Goal: Check status: Check status

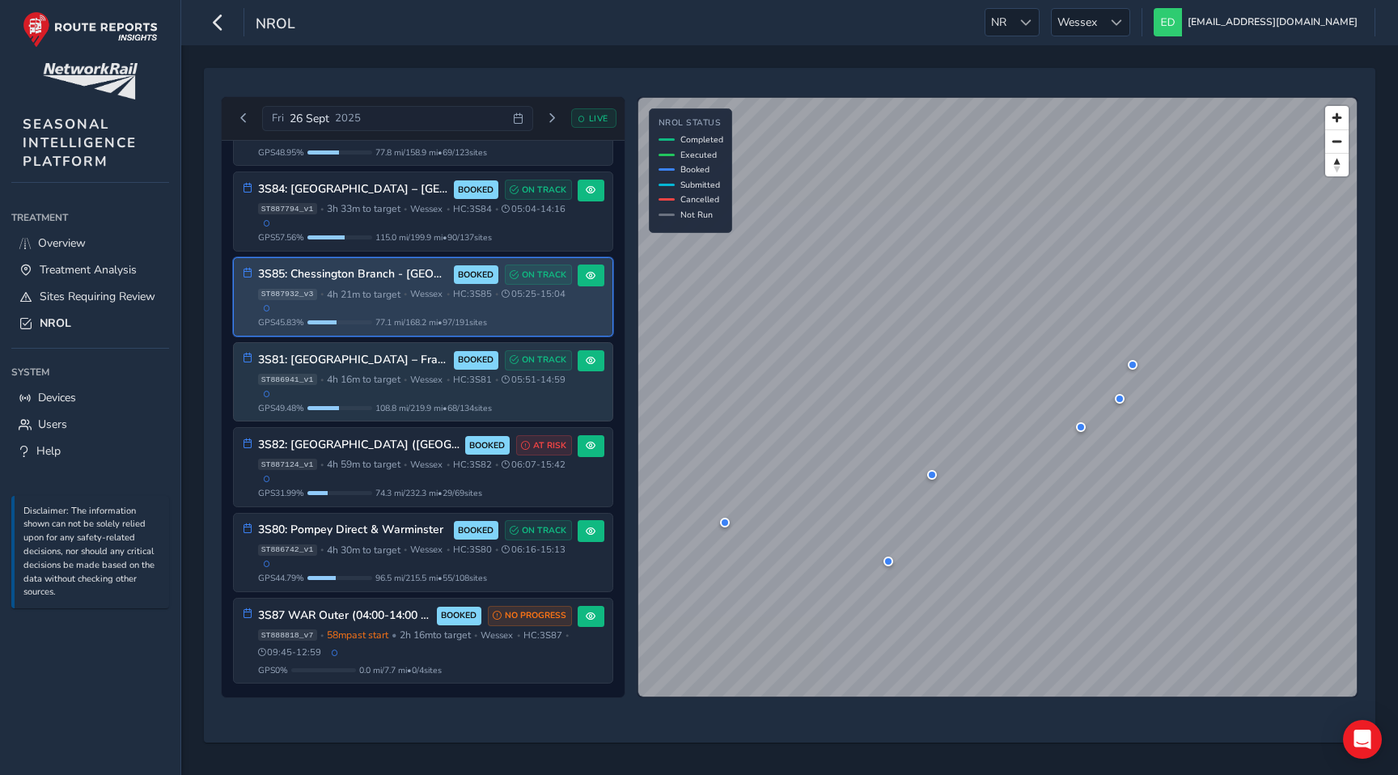
scroll to position [128, 0]
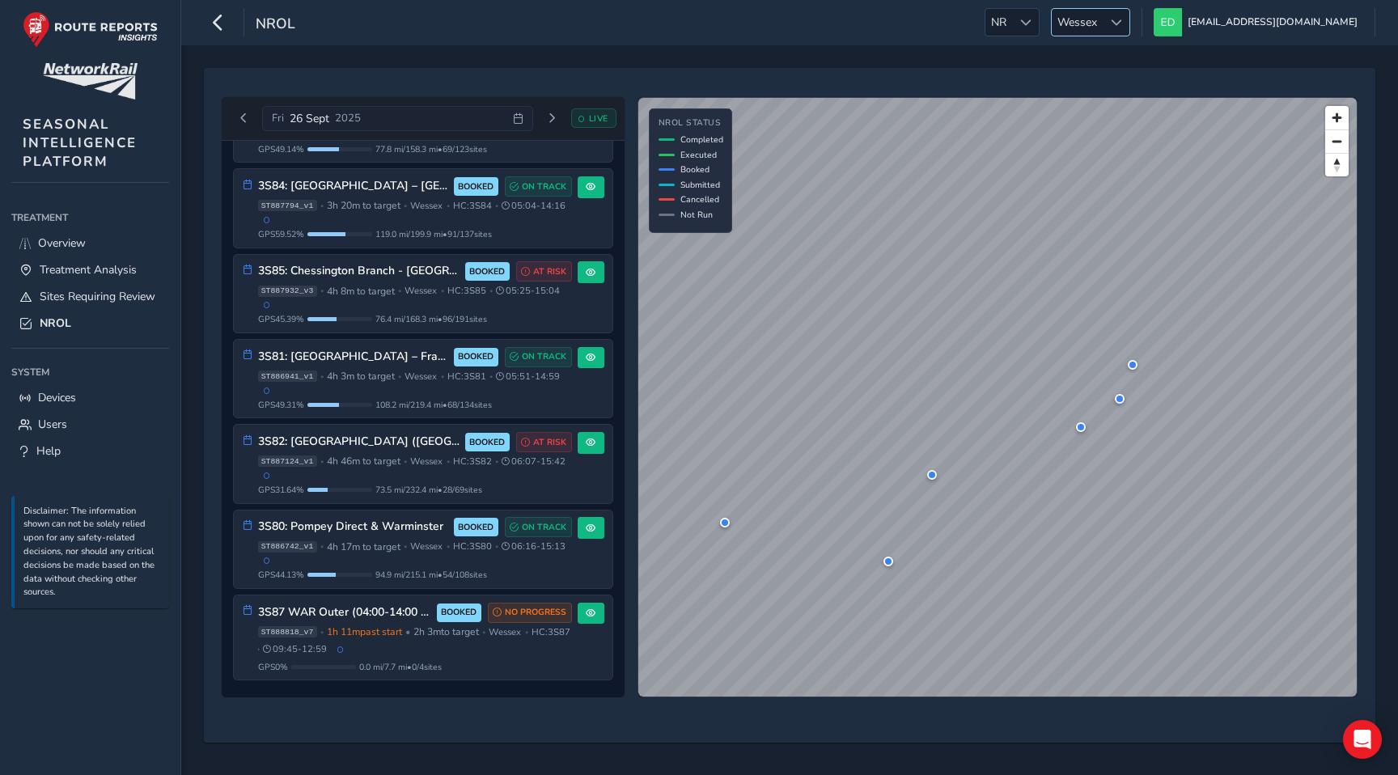
click at [1102, 19] on span "Wessex" at bounding box center [1077, 22] width 51 height 27
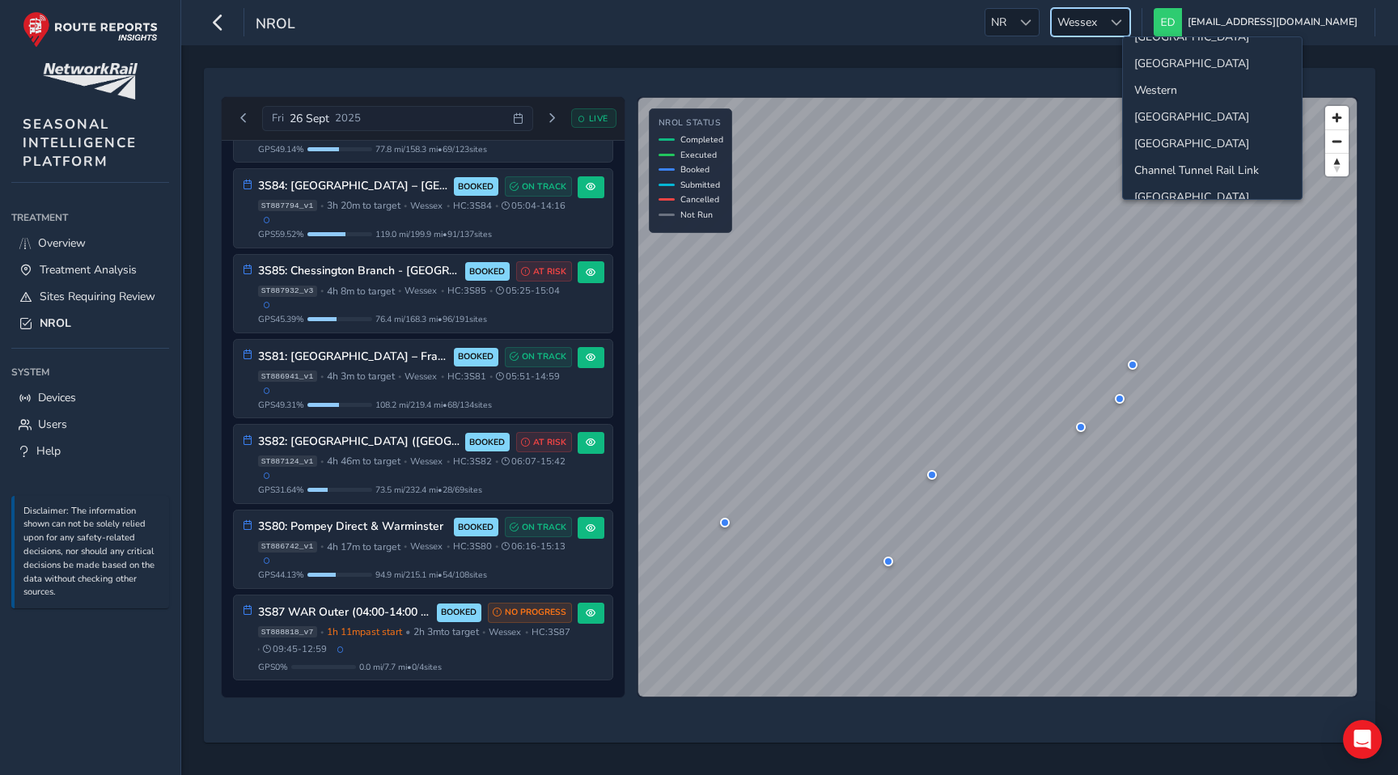
scroll to position [170, 0]
click at [1149, 182] on li "[GEOGRAPHIC_DATA]" at bounding box center [1212, 180] width 179 height 27
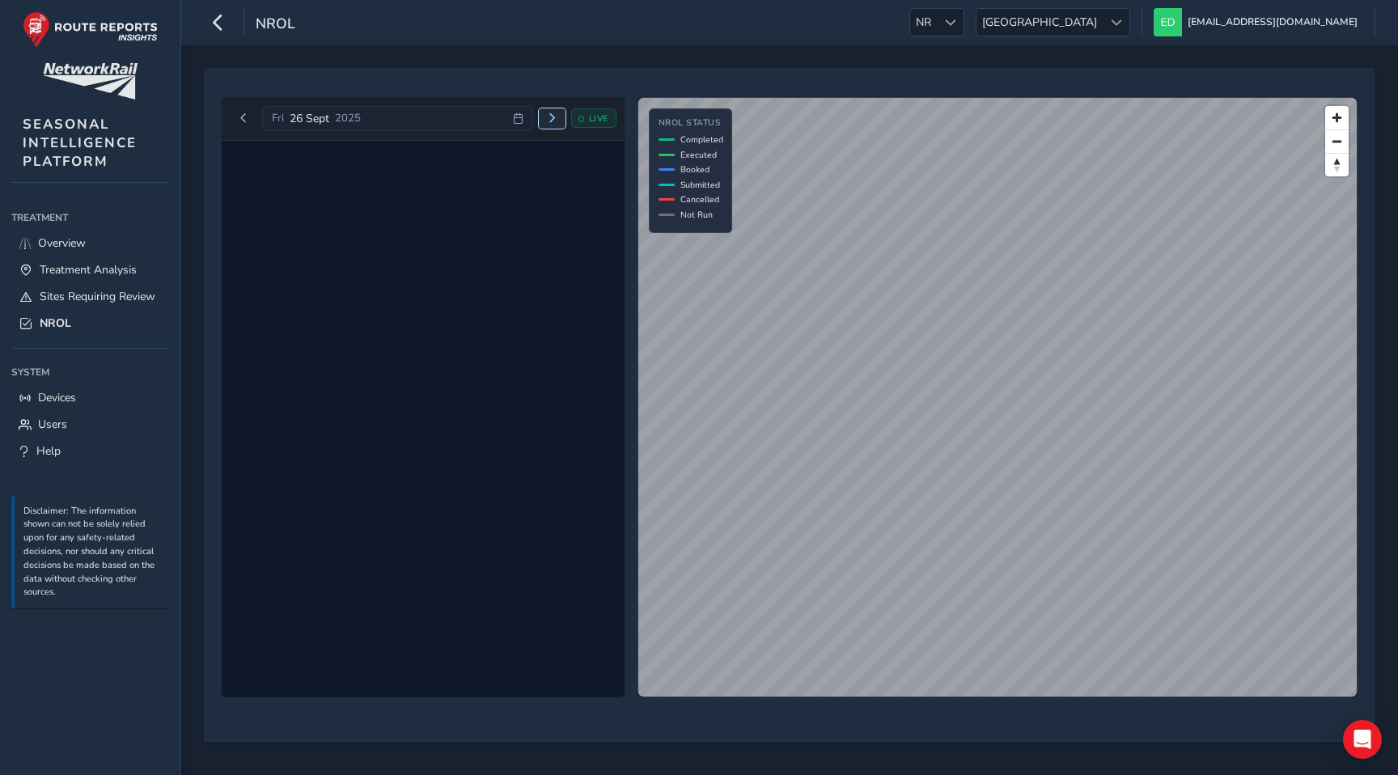
click at [551, 116] on span "Next day" at bounding box center [552, 118] width 10 height 10
click at [549, 116] on span "Next day" at bounding box center [545, 118] width 10 height 10
click at [516, 116] on icon at bounding box center [511, 118] width 11 height 11
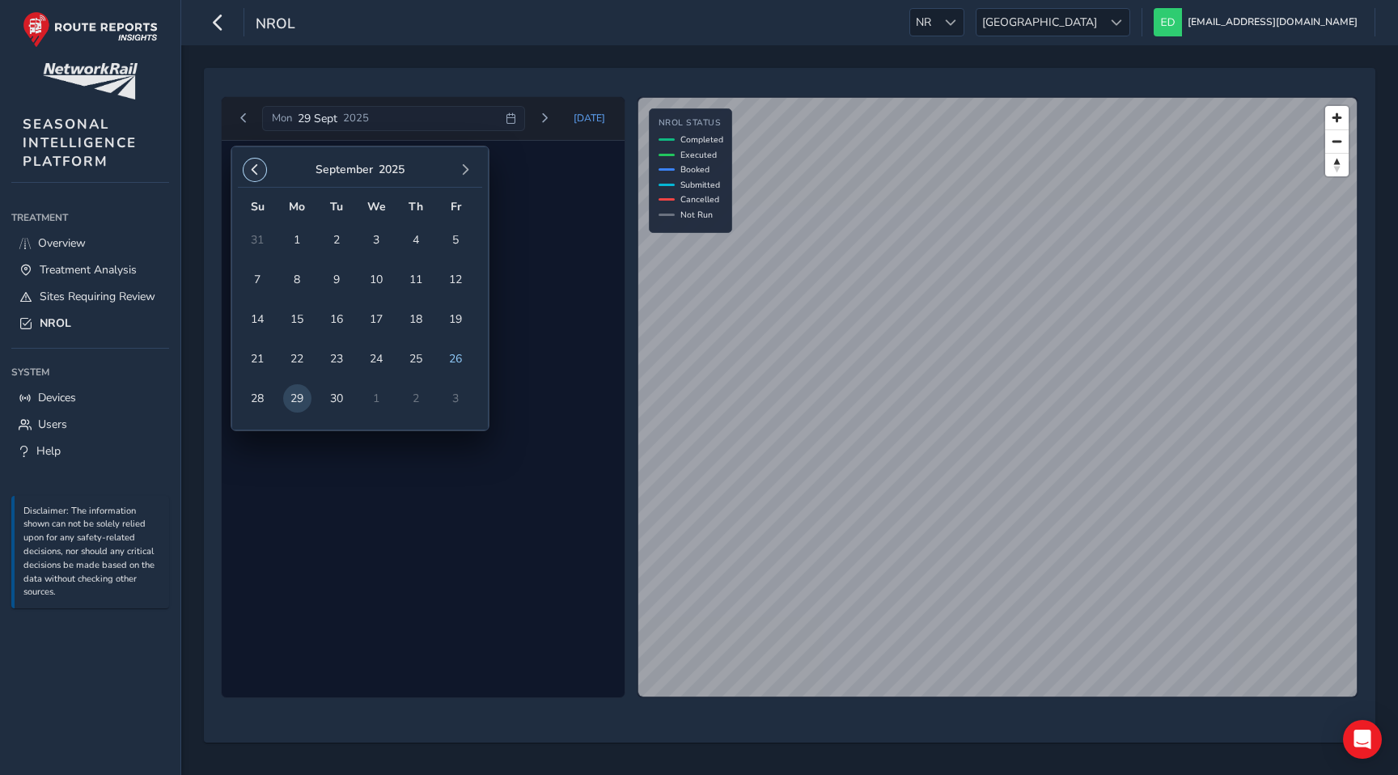
click at [254, 171] on span "button" at bounding box center [254, 169] width 11 height 11
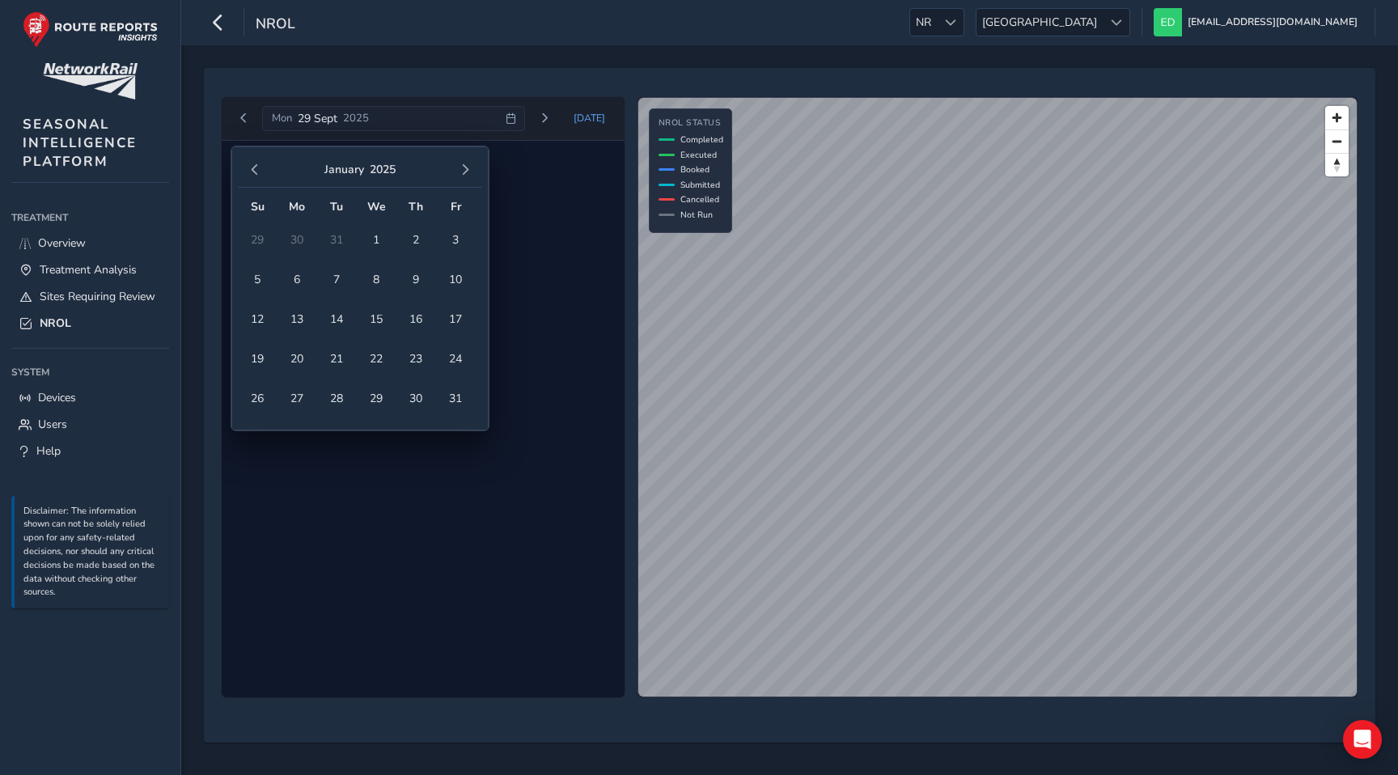
click at [254, 171] on span "button" at bounding box center [254, 169] width 11 height 11
click at [463, 170] on span "button" at bounding box center [464, 169] width 11 height 11
click at [263, 235] on span "1" at bounding box center [257, 240] width 28 height 28
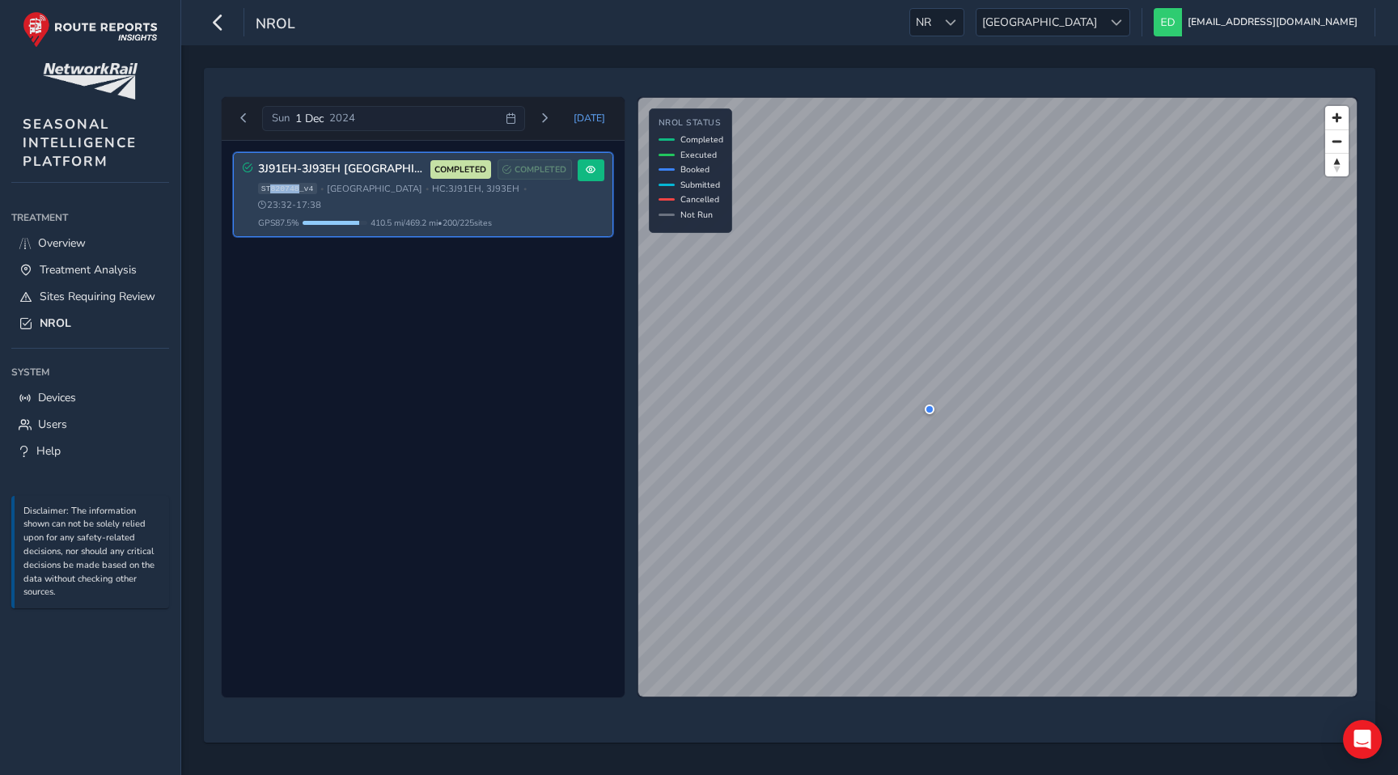
drag, startPoint x: 297, startPoint y: 190, endPoint x: 269, endPoint y: 191, distance: 27.5
click at [269, 191] on span "ST820748_v4" at bounding box center [287, 188] width 59 height 11
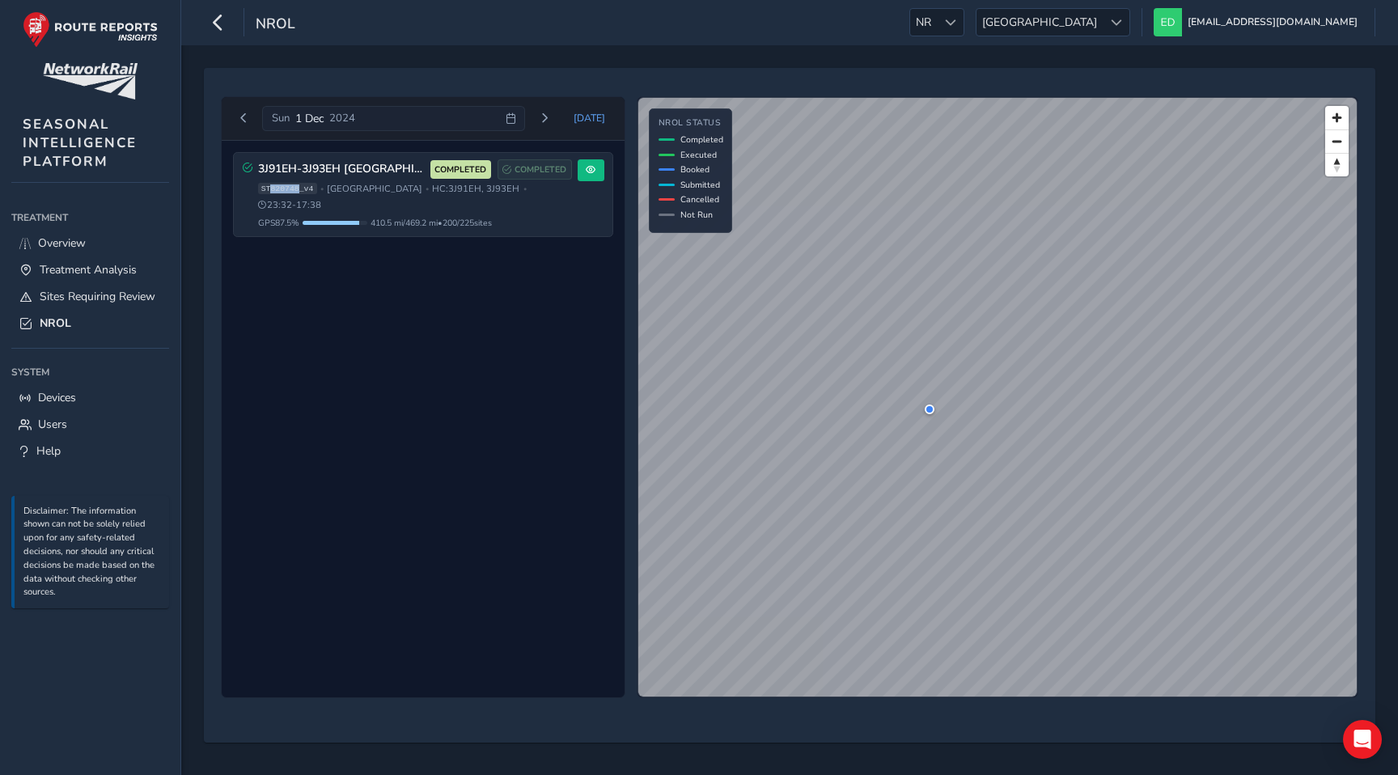
copy span "820748"
click at [548, 118] on span "Next day" at bounding box center [545, 118] width 10 height 10
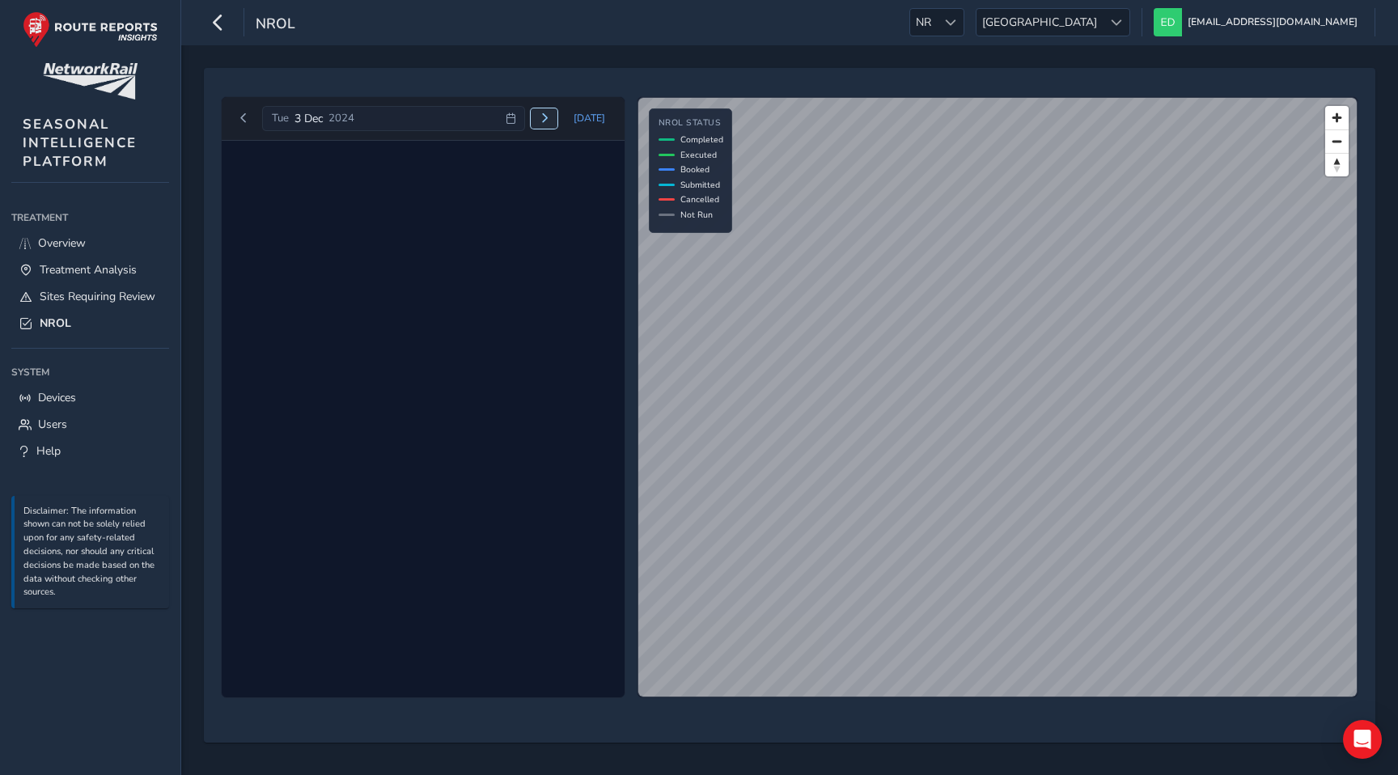
click at [547, 119] on span "Next day" at bounding box center [545, 118] width 10 height 10
click at [554, 116] on button "Next day" at bounding box center [544, 118] width 27 height 20
click at [248, 112] on button "Previous day" at bounding box center [244, 118] width 27 height 20
click at [248, 112] on div "[DATE] [DATE]" at bounding box center [424, 119] width 386 height 26
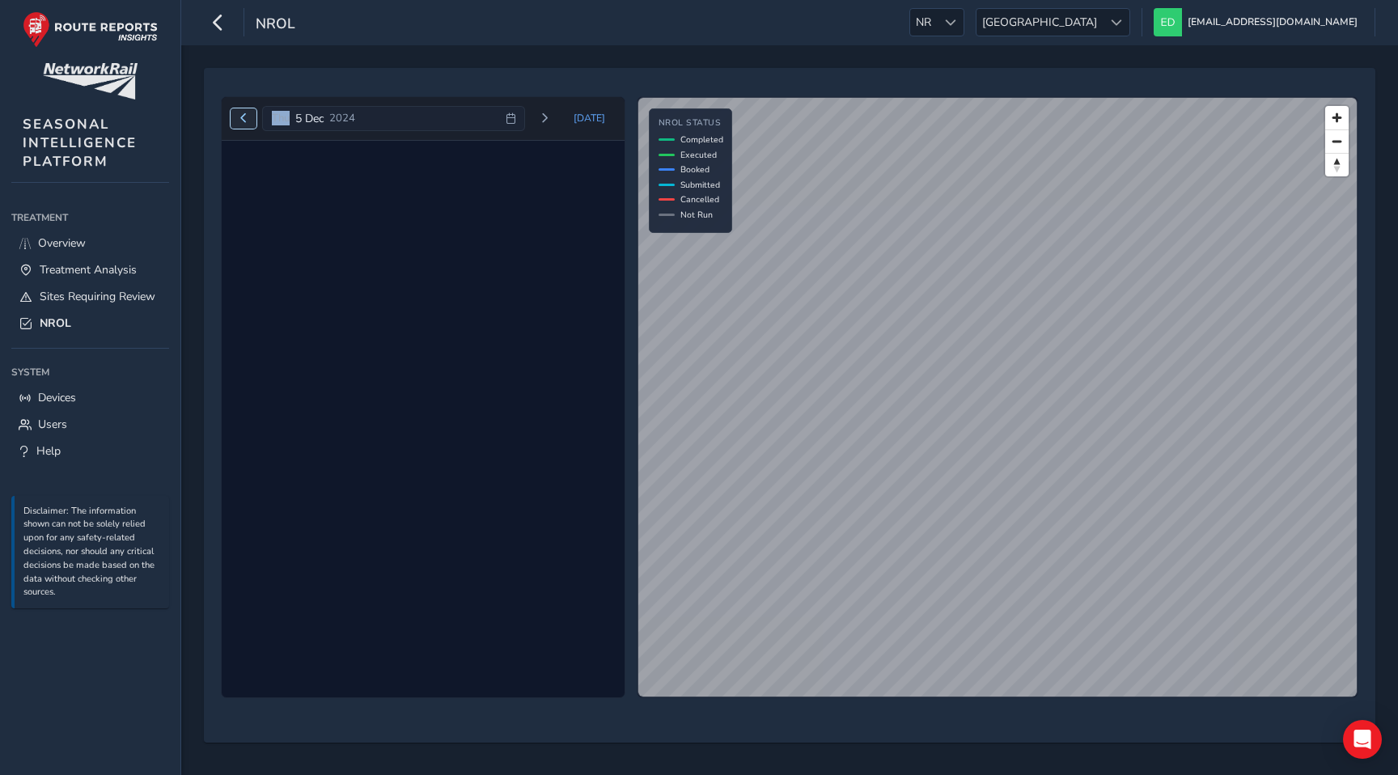
click at [248, 112] on button "Previous day" at bounding box center [244, 118] width 27 height 20
click at [246, 114] on span "Previous day" at bounding box center [244, 118] width 10 height 10
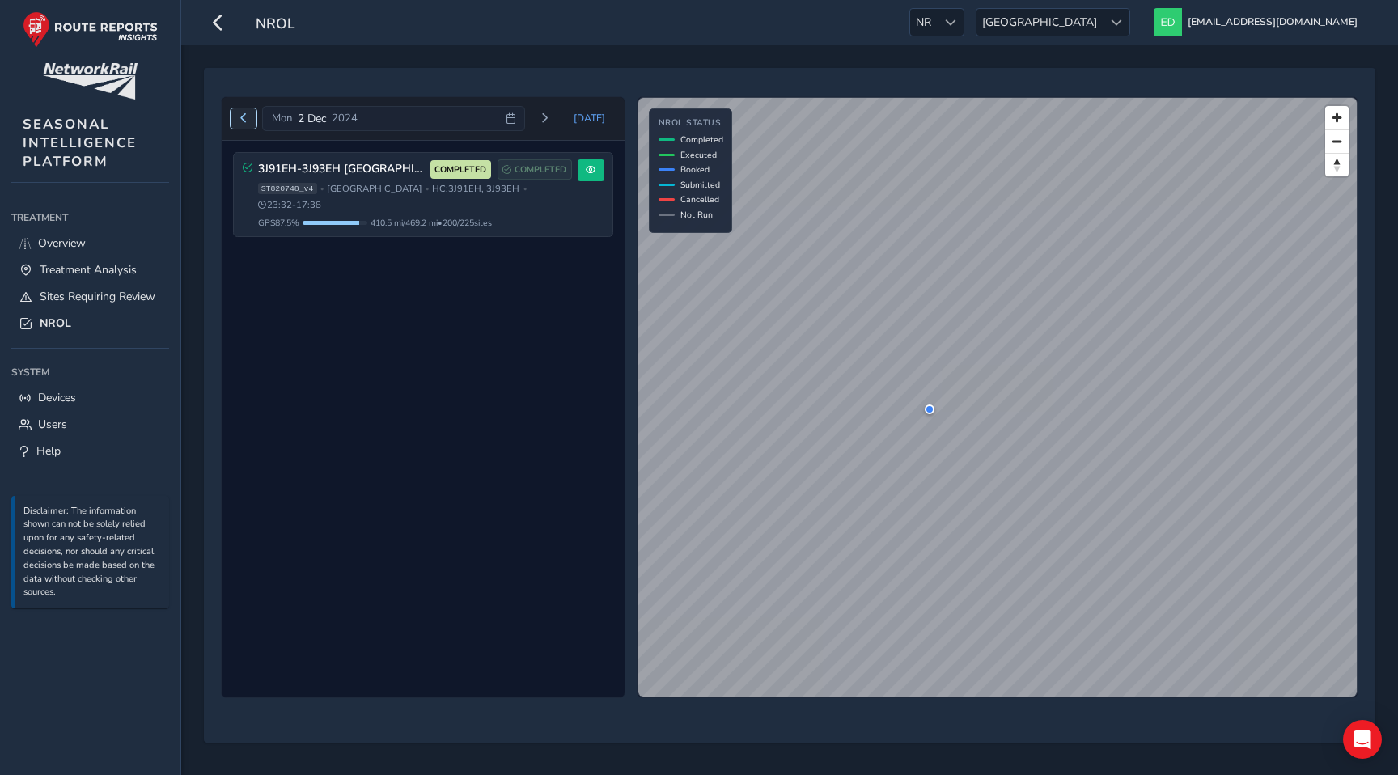
click at [246, 114] on span "Previous day" at bounding box center [244, 118] width 10 height 10
click at [549, 113] on span "Next day" at bounding box center [545, 118] width 10 height 10
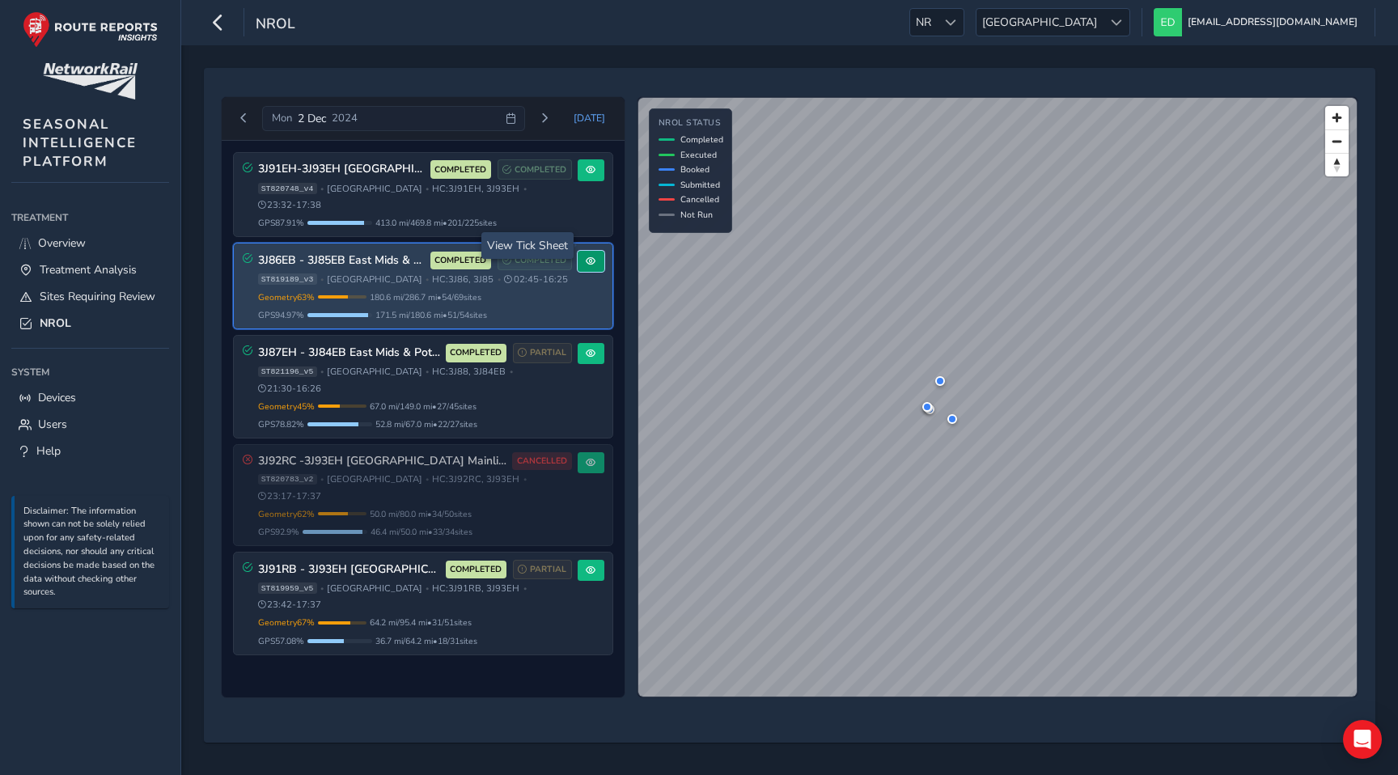
click at [599, 252] on button at bounding box center [591, 262] width 27 height 22
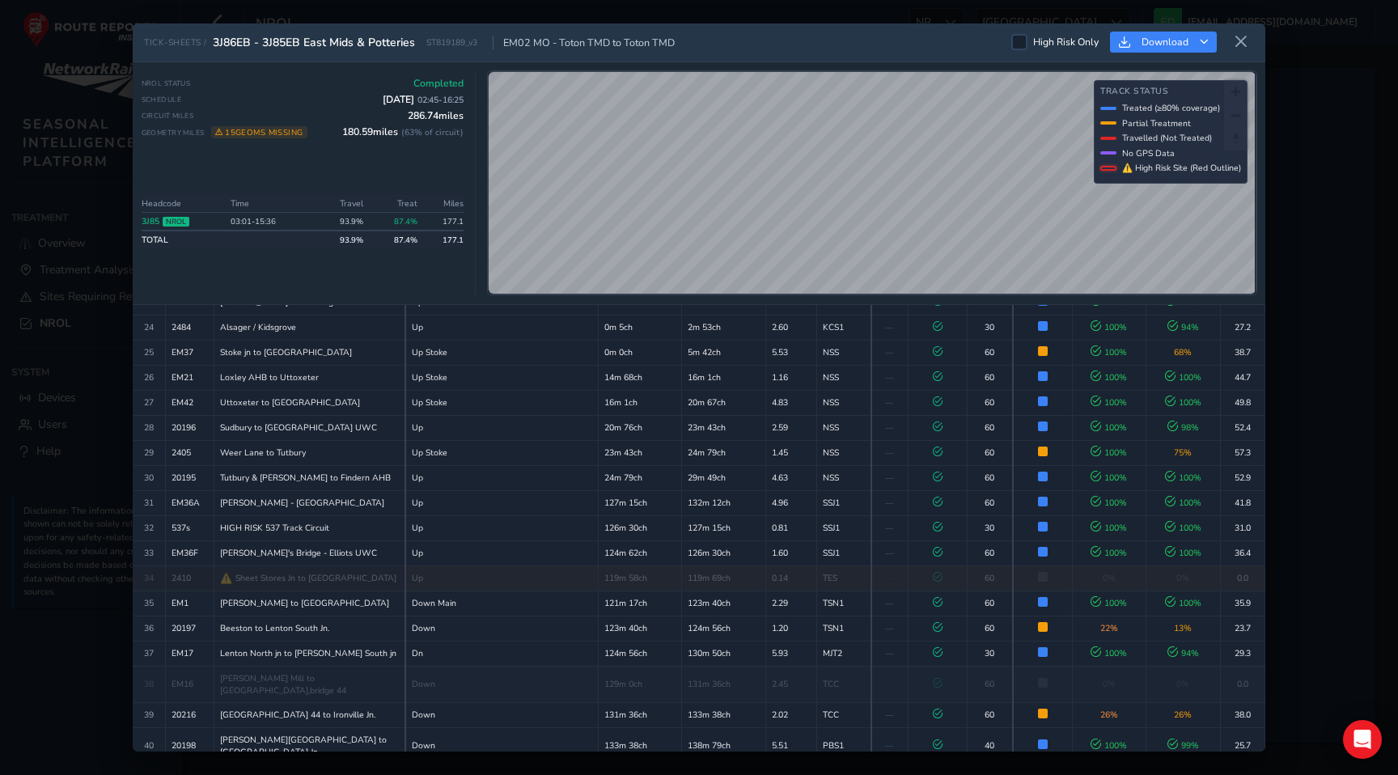
scroll to position [658, 0]
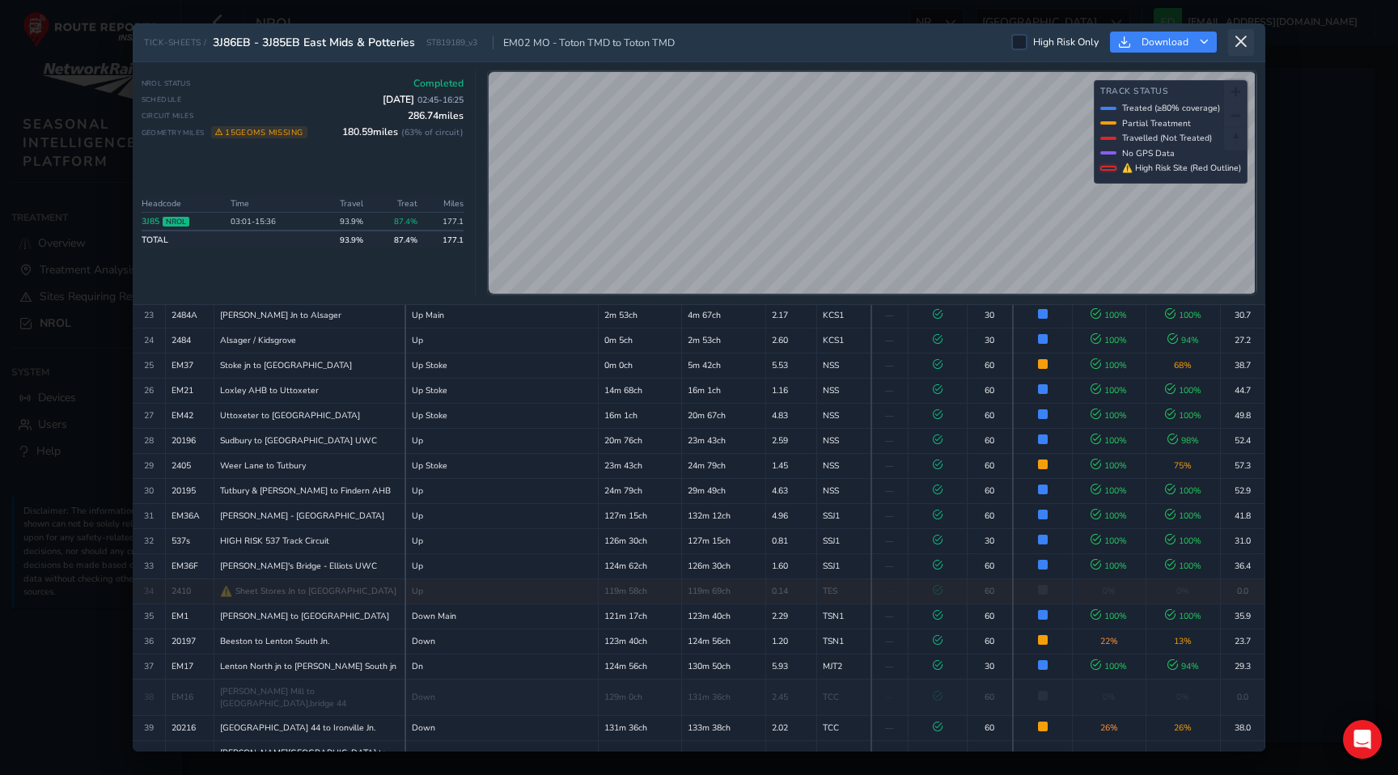
click at [1237, 49] on button at bounding box center [1241, 42] width 26 height 27
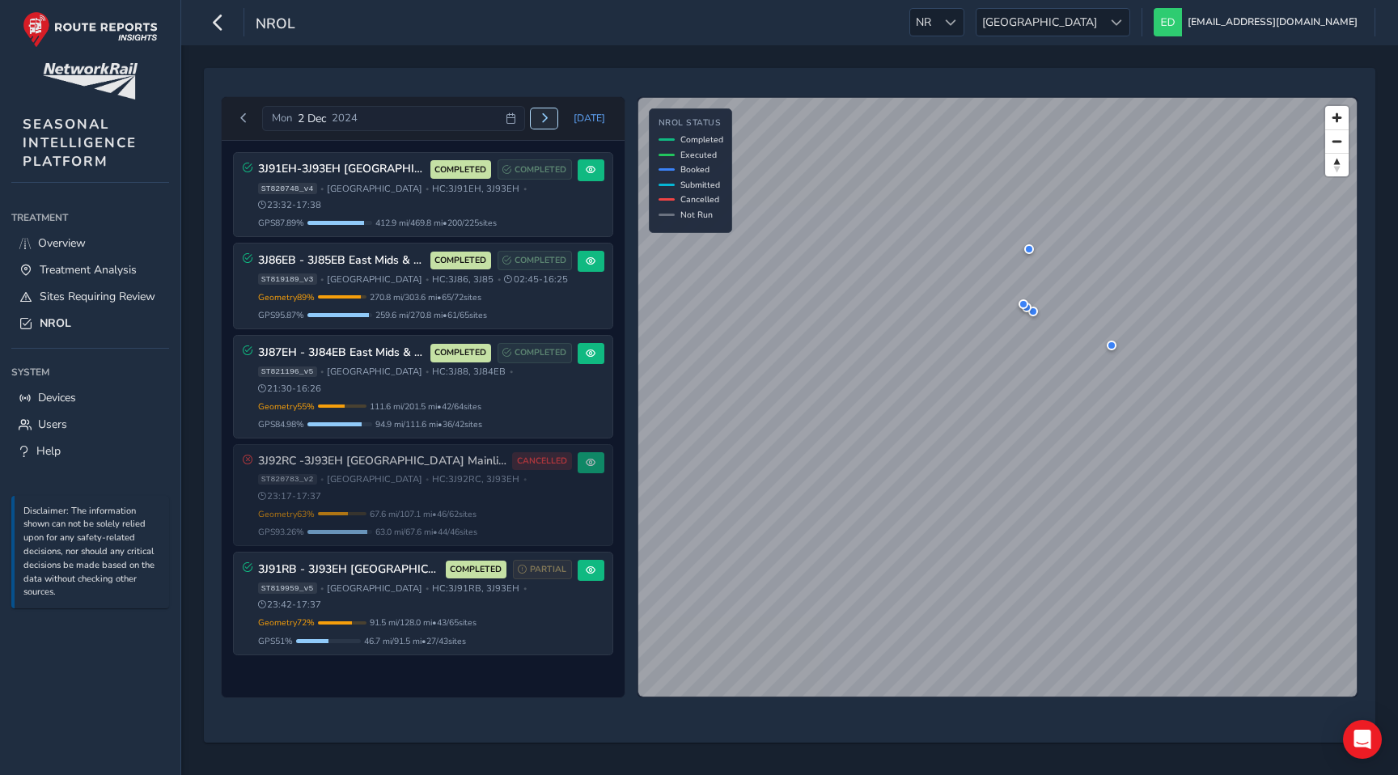
click at [548, 119] on span "Next day" at bounding box center [545, 118] width 10 height 10
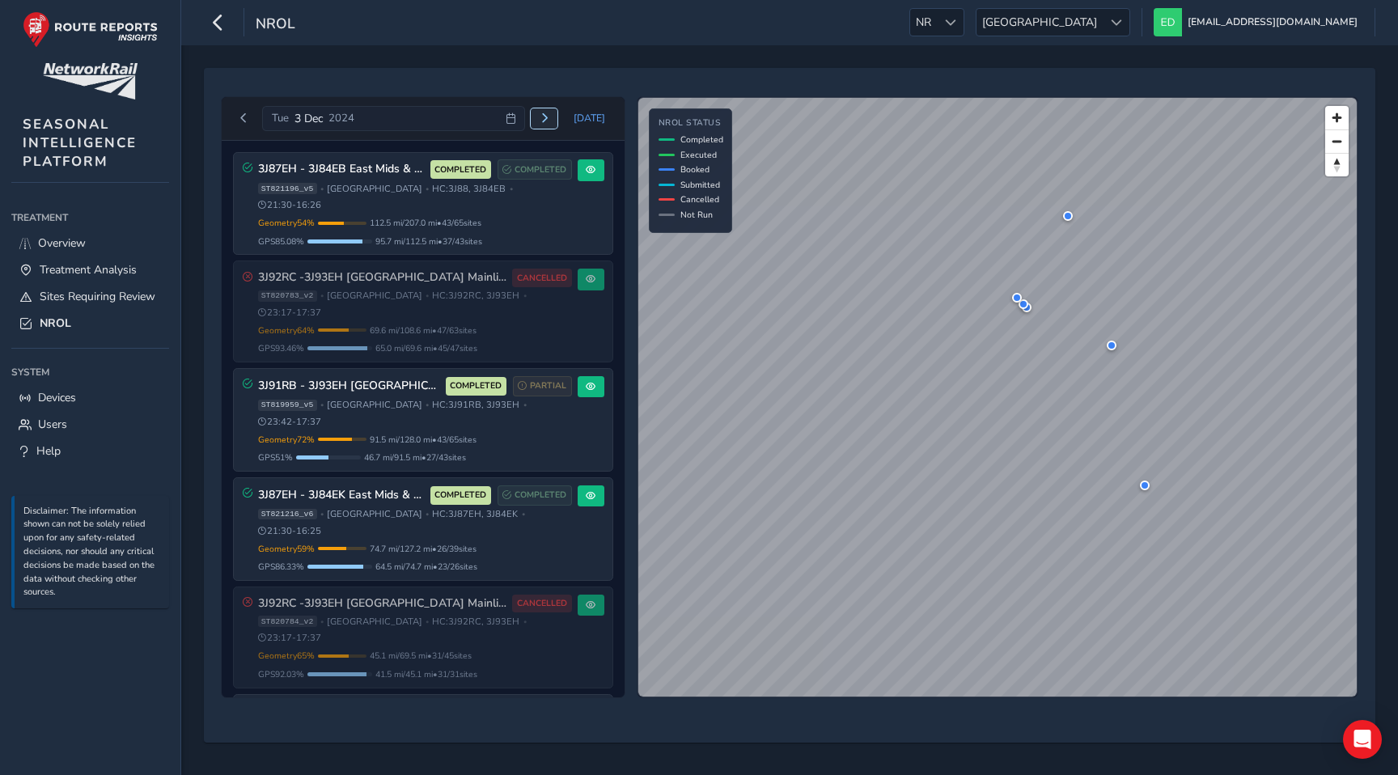
click at [548, 116] on span "Next day" at bounding box center [545, 118] width 10 height 10
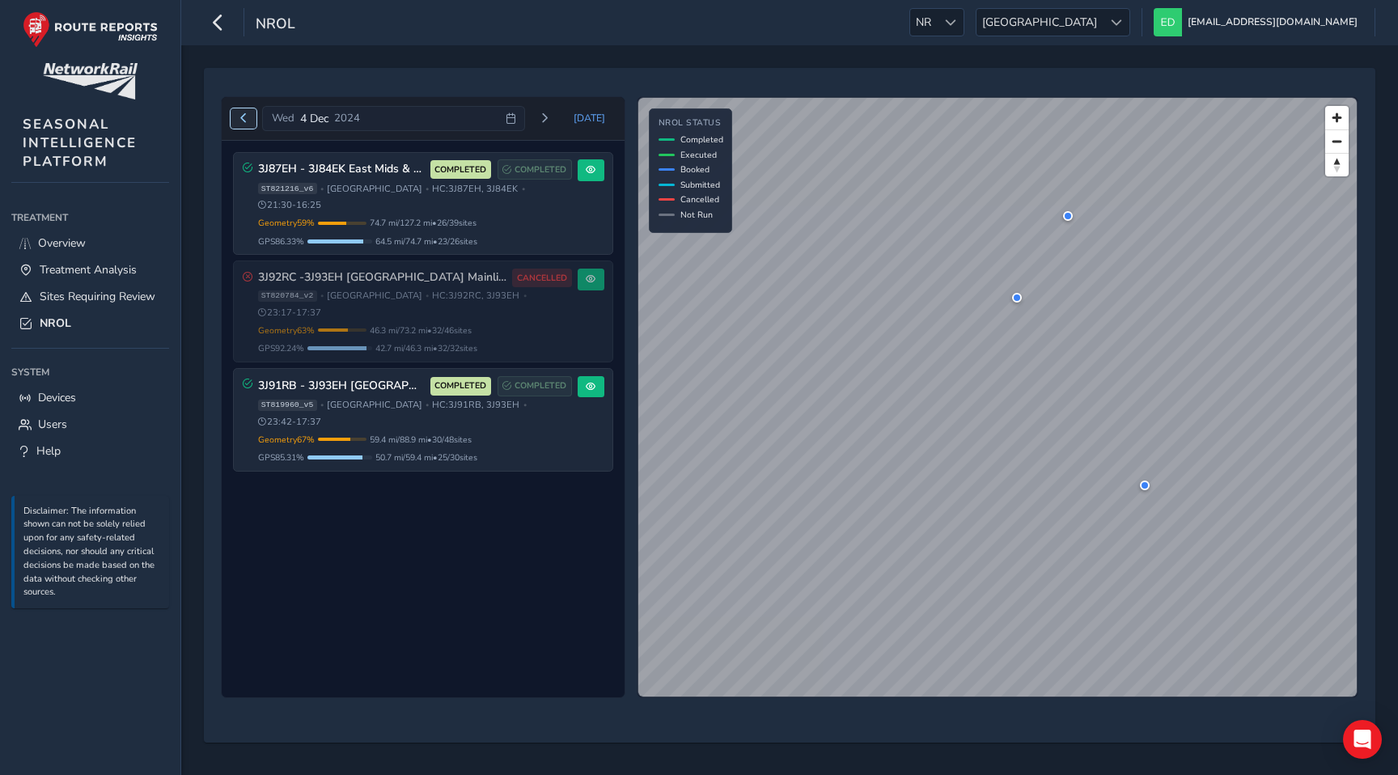
click at [245, 125] on button "Previous day" at bounding box center [244, 118] width 27 height 20
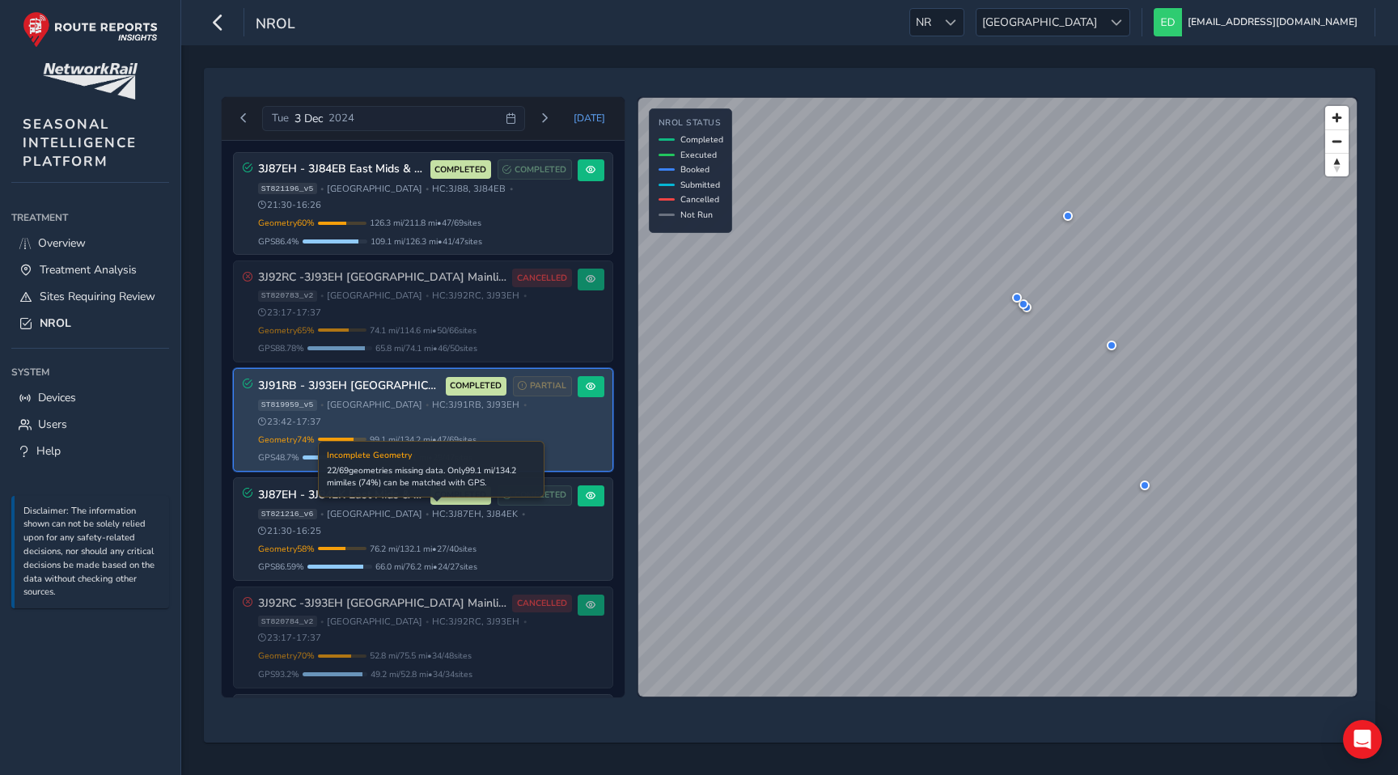
scroll to position [14, 0]
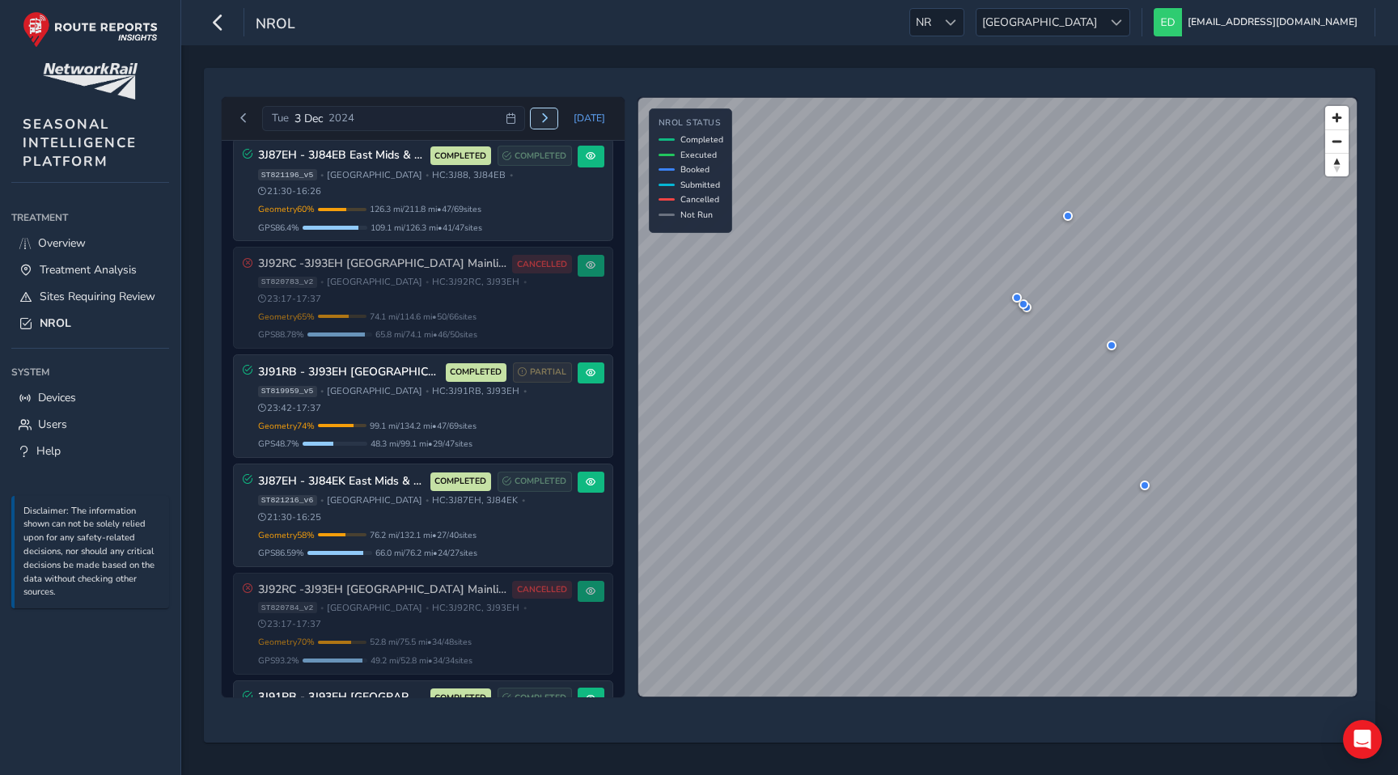
click at [548, 121] on span "Next day" at bounding box center [545, 118] width 10 height 10
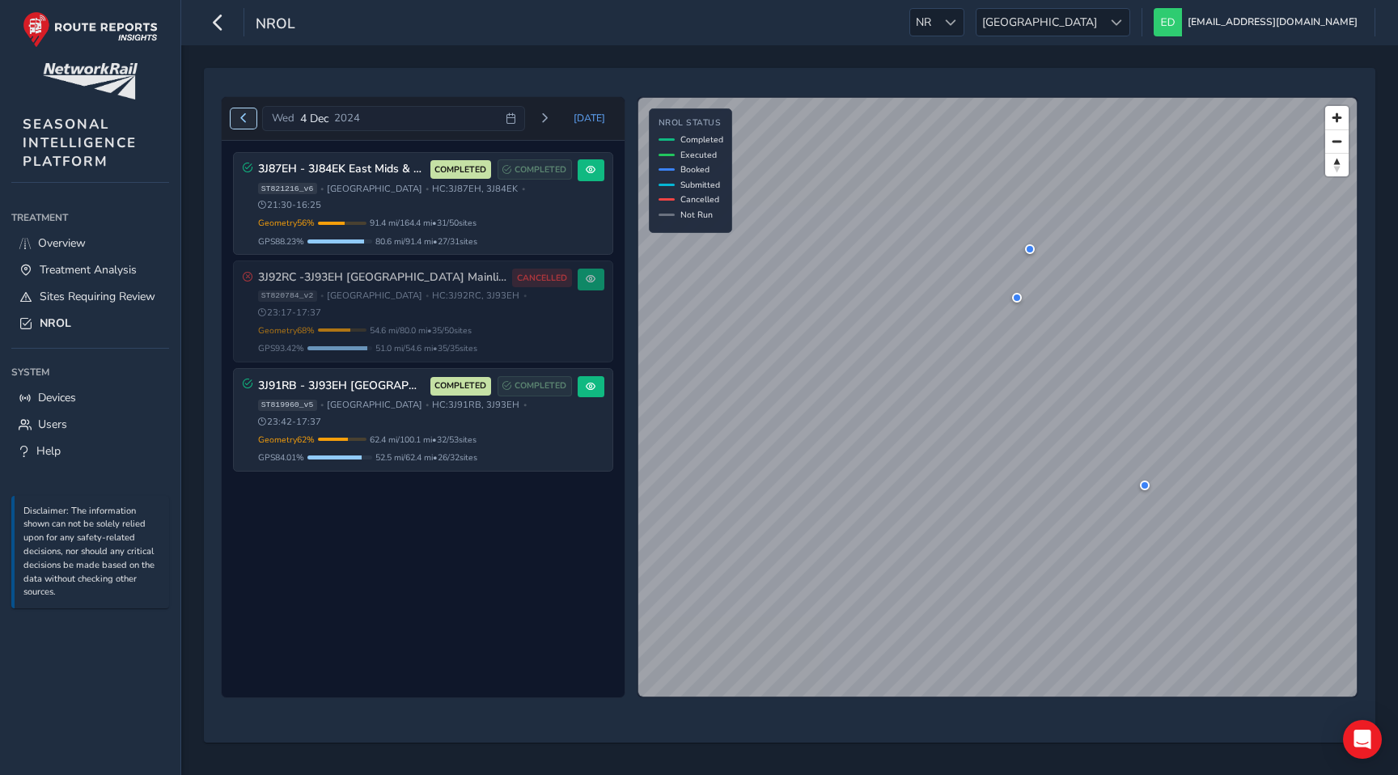
click at [246, 116] on span "Previous day" at bounding box center [244, 118] width 10 height 10
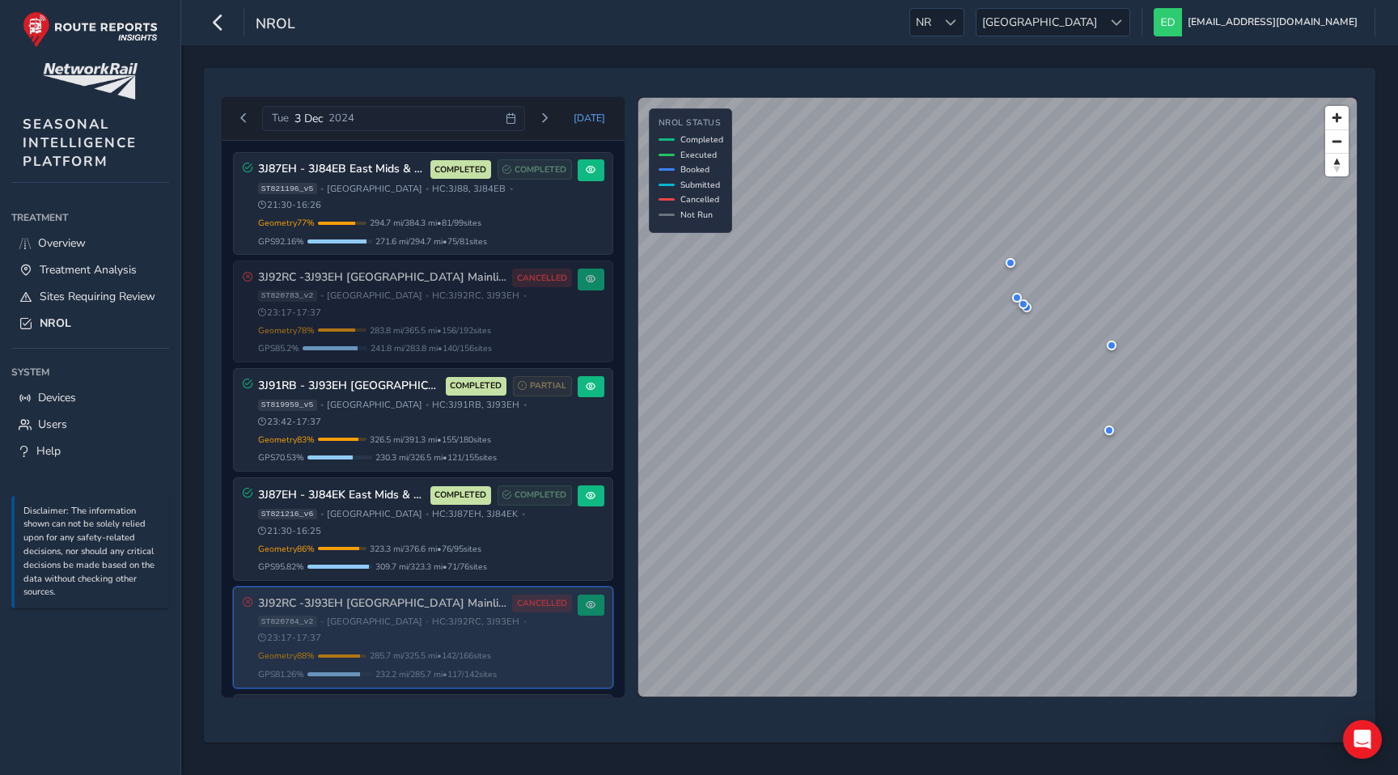
scroll to position [14, 0]
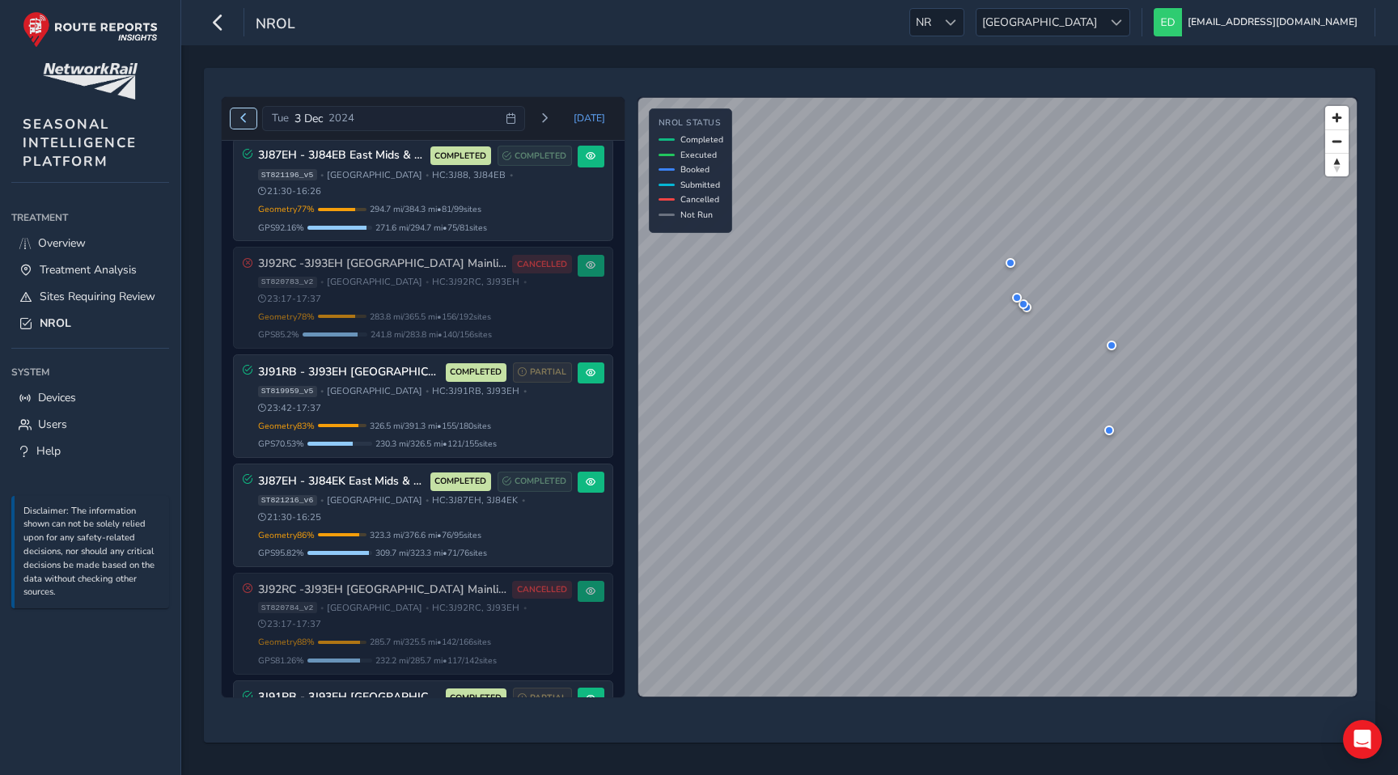
click at [246, 116] on span "Previous day" at bounding box center [244, 118] width 10 height 10
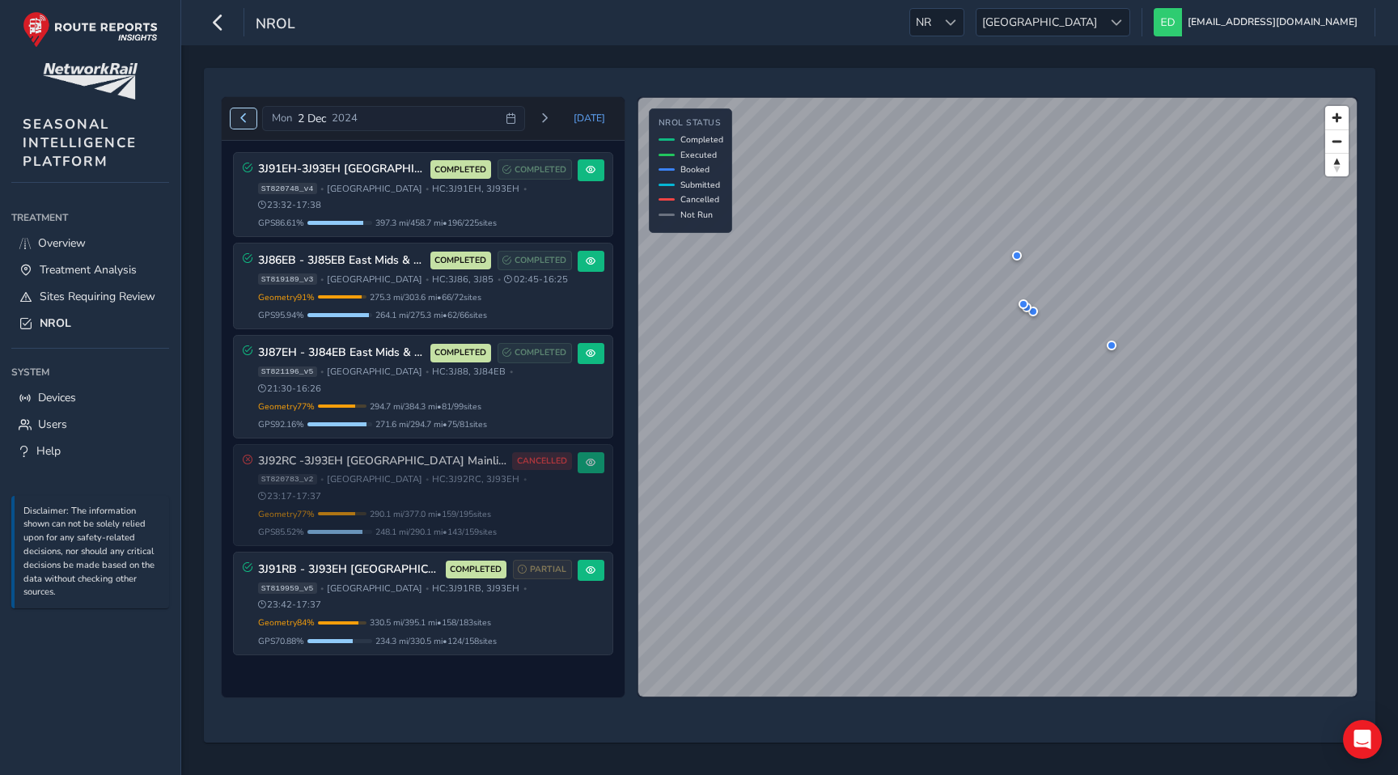
click at [246, 116] on span "Previous day" at bounding box center [244, 118] width 10 height 10
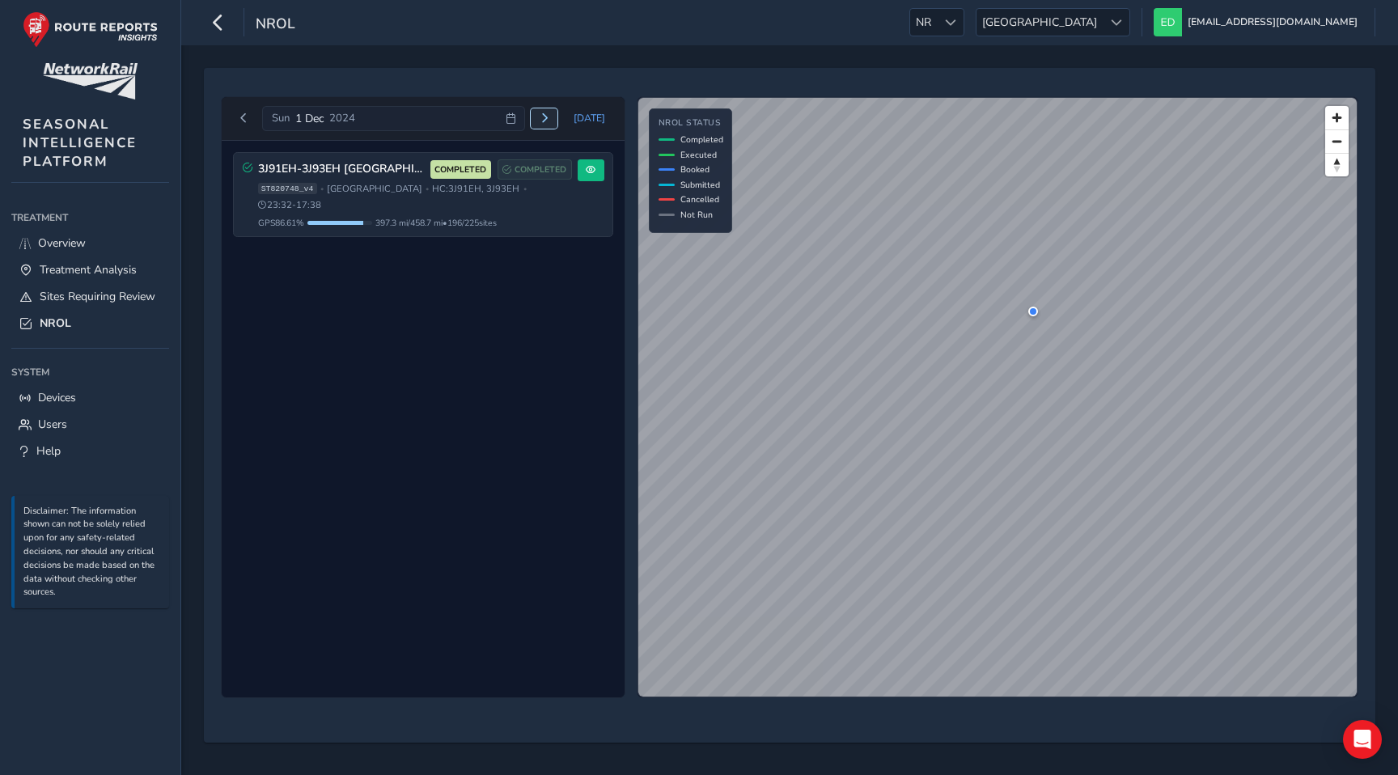
click at [549, 121] on span "Next day" at bounding box center [545, 118] width 10 height 10
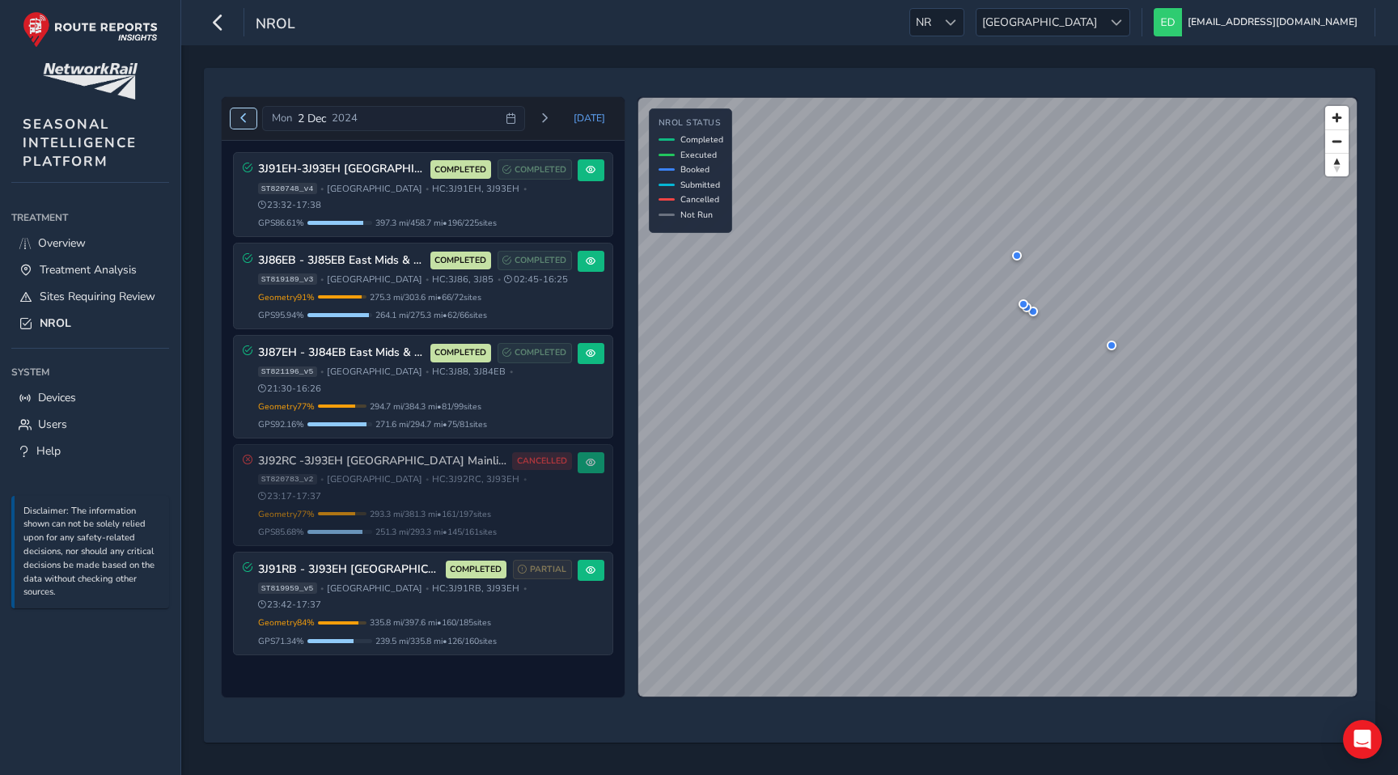
click at [250, 116] on button "Previous day" at bounding box center [244, 118] width 27 height 20
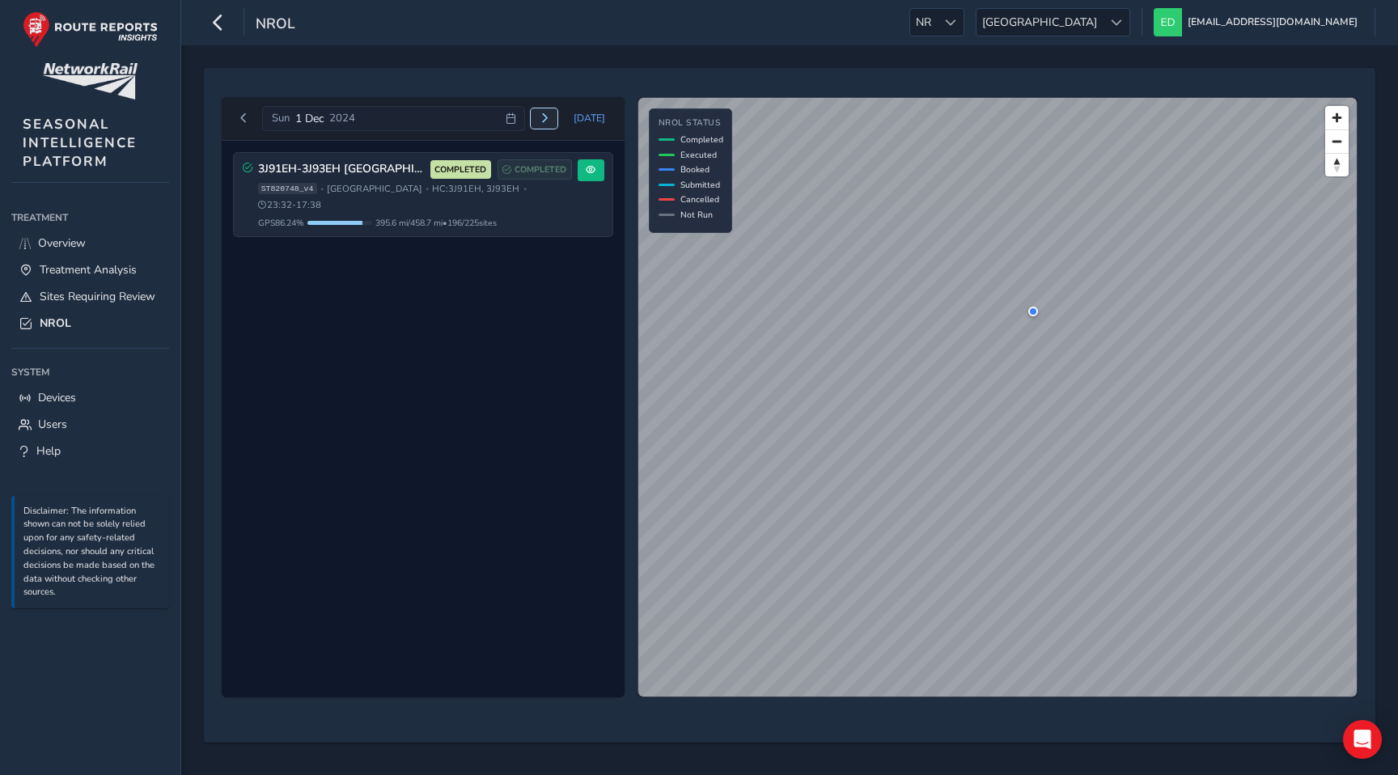
click at [543, 121] on button "Next day" at bounding box center [544, 118] width 27 height 20
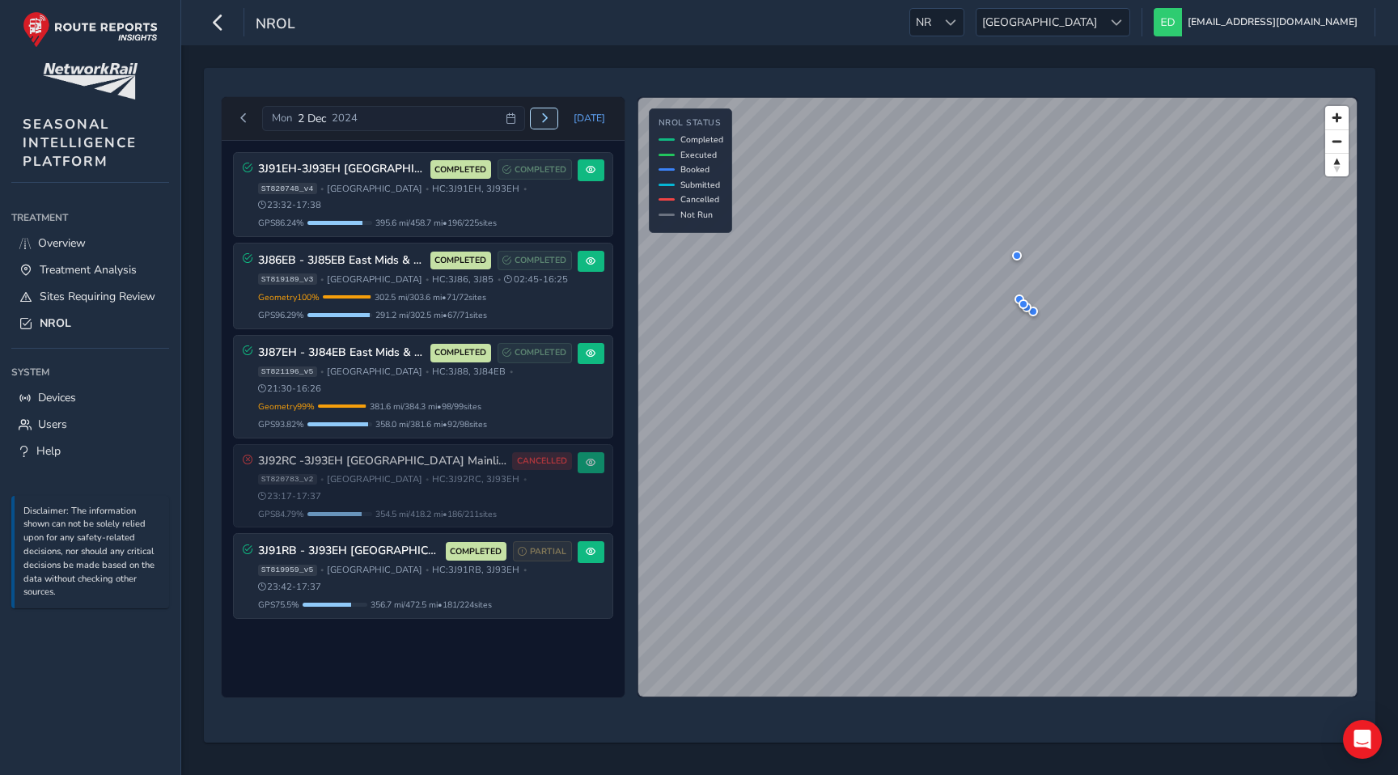
click at [544, 121] on span "Next day" at bounding box center [545, 118] width 10 height 10
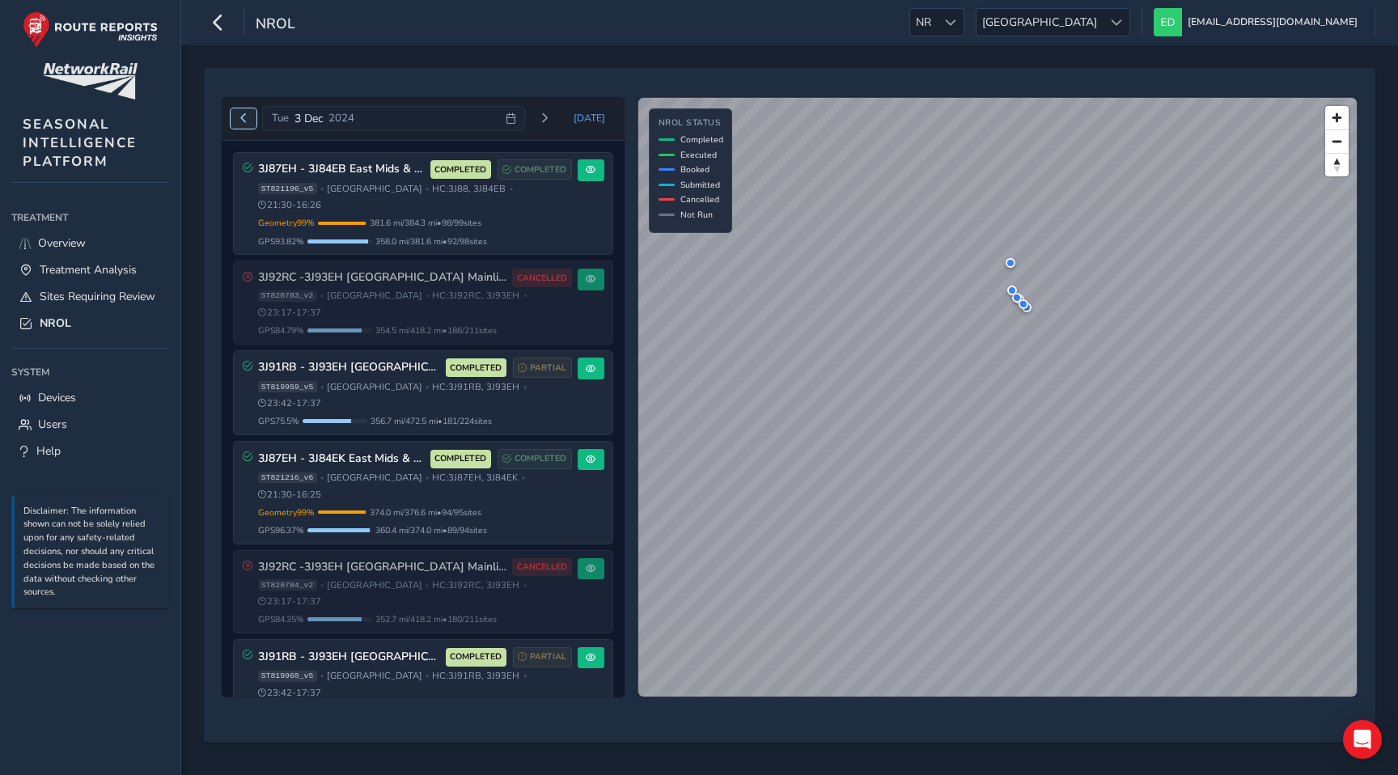
click at [246, 114] on span "Previous day" at bounding box center [244, 118] width 10 height 10
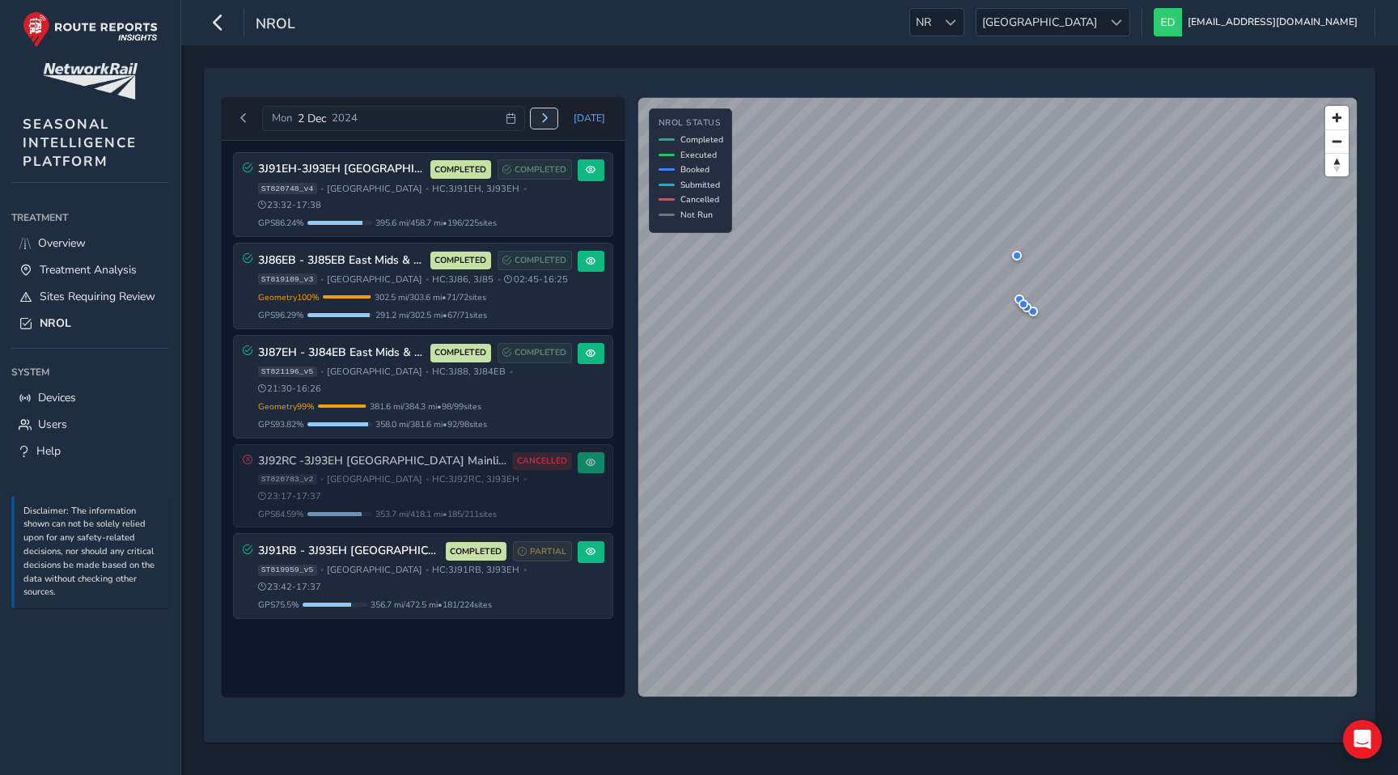
click at [548, 121] on span "Next day" at bounding box center [545, 118] width 10 height 10
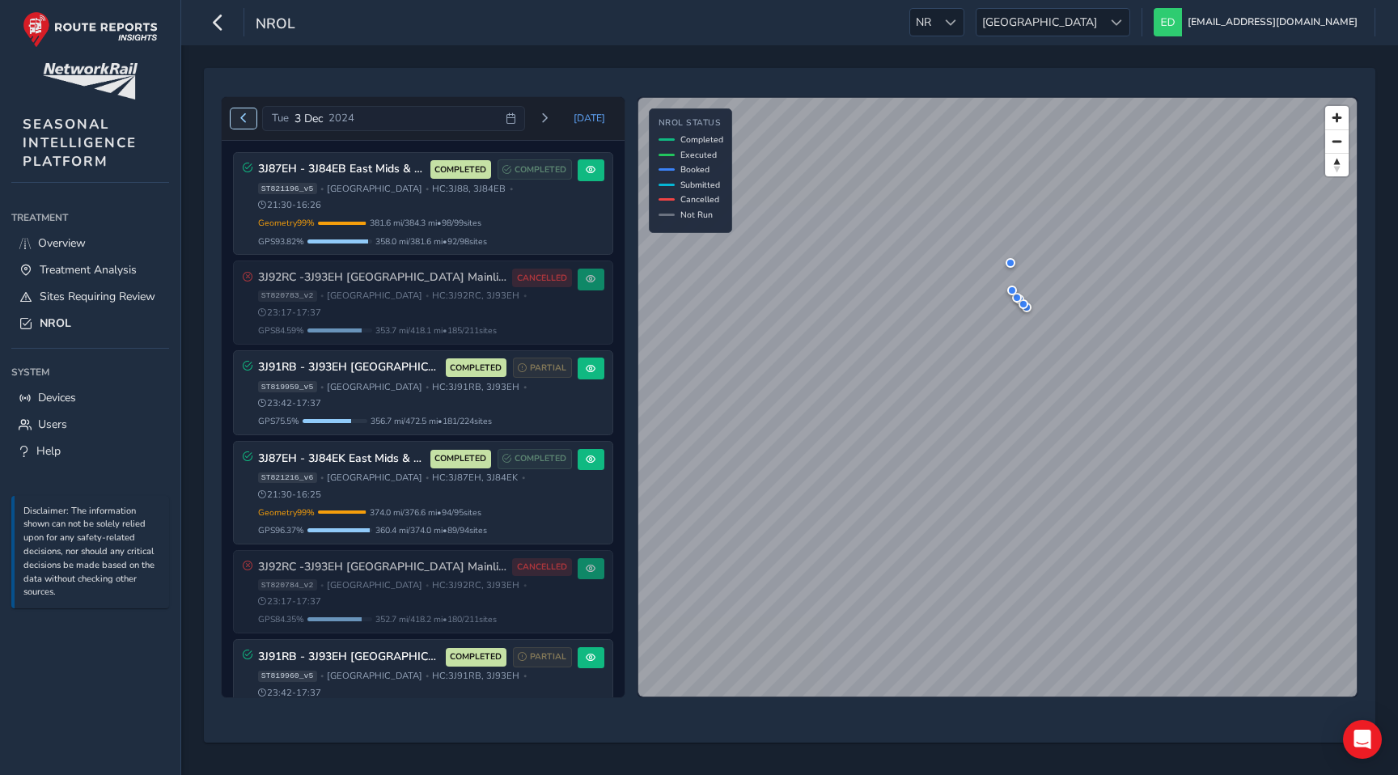
click at [243, 122] on span "Previous day" at bounding box center [244, 118] width 10 height 10
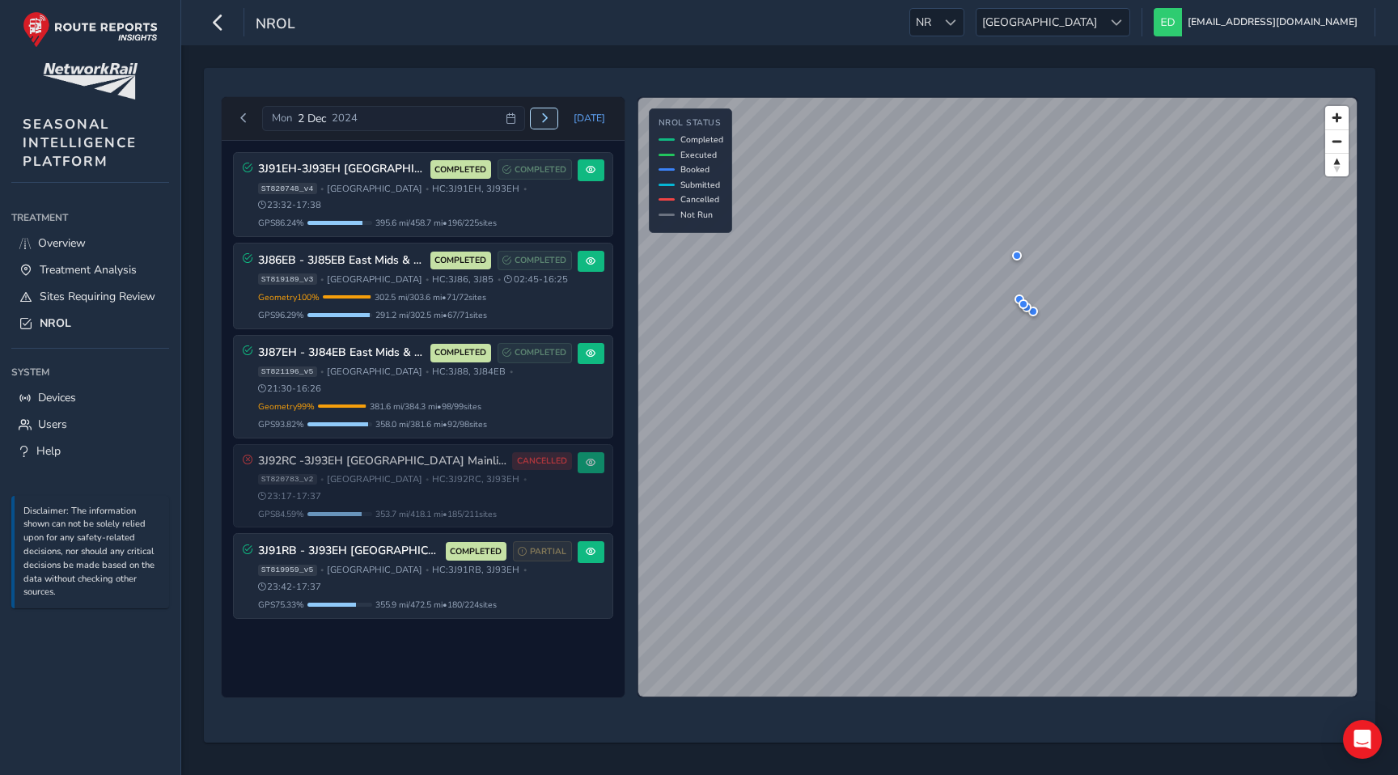
click at [549, 116] on span "Next day" at bounding box center [545, 118] width 10 height 10
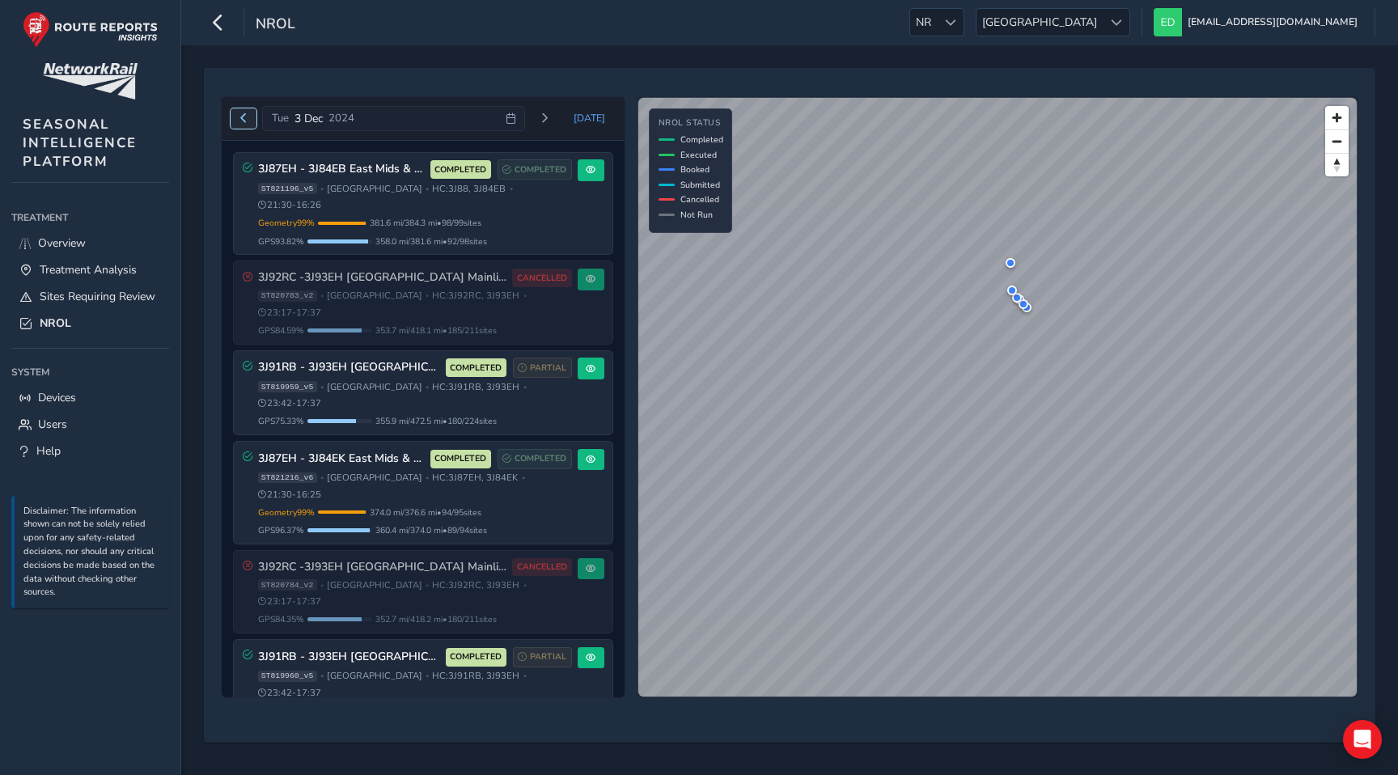
click at [240, 117] on span "Previous day" at bounding box center [244, 118] width 10 height 10
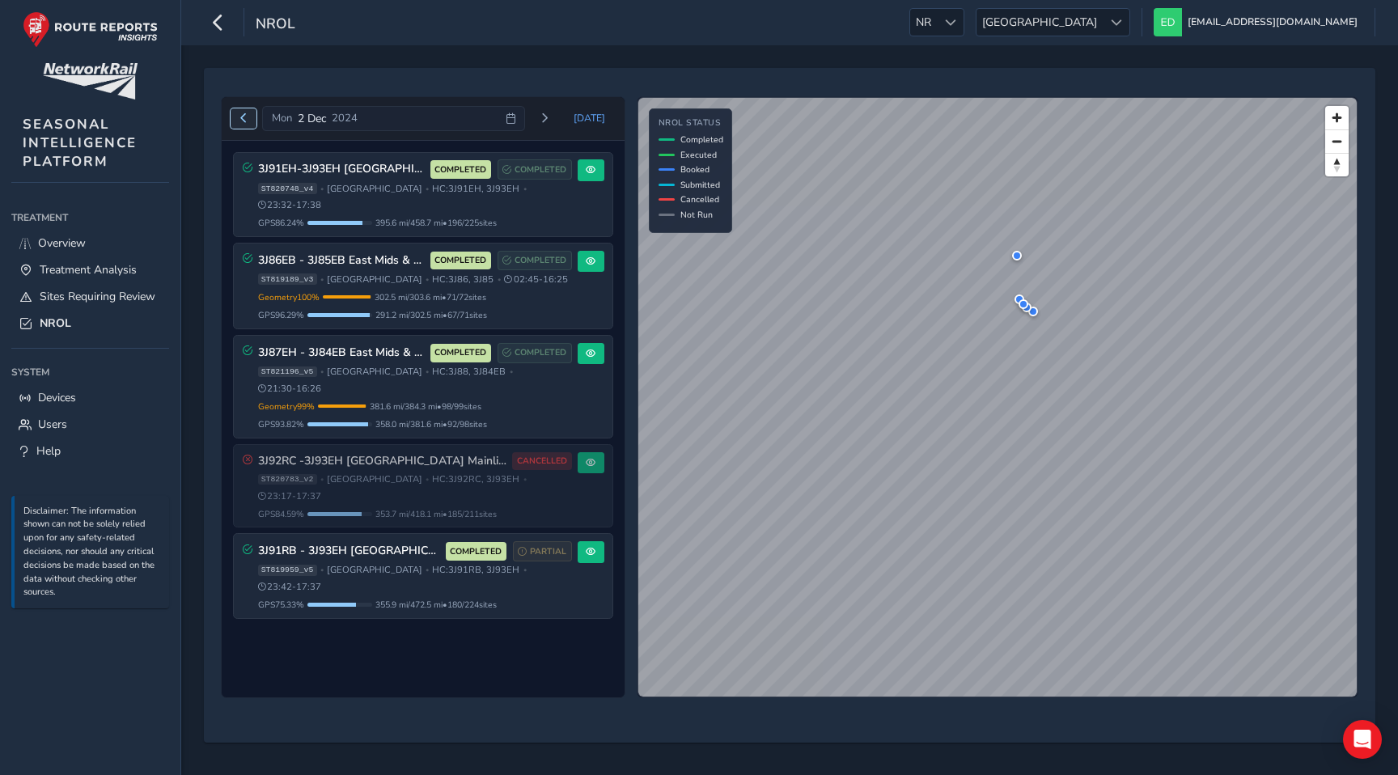
click at [240, 117] on span "Previous day" at bounding box center [244, 118] width 10 height 10
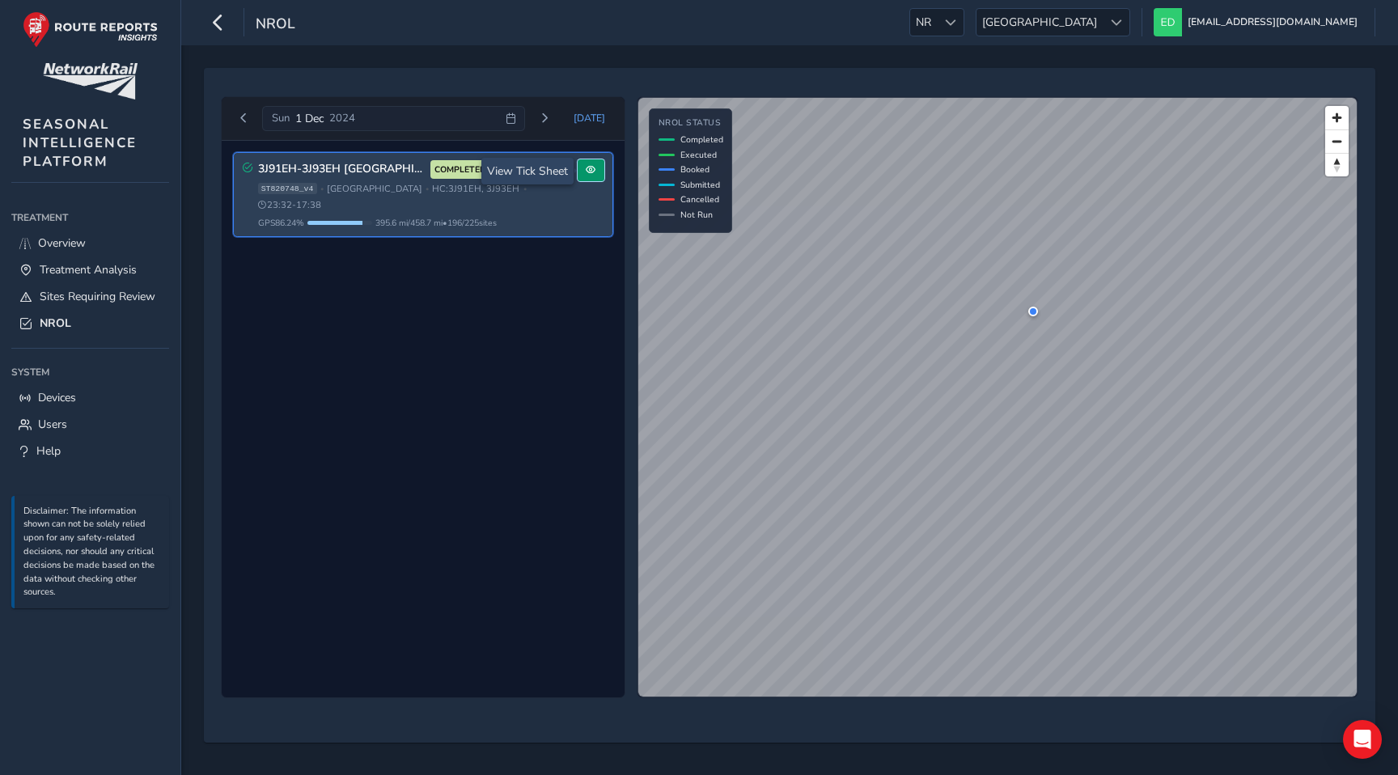
click at [598, 170] on button at bounding box center [591, 170] width 27 height 22
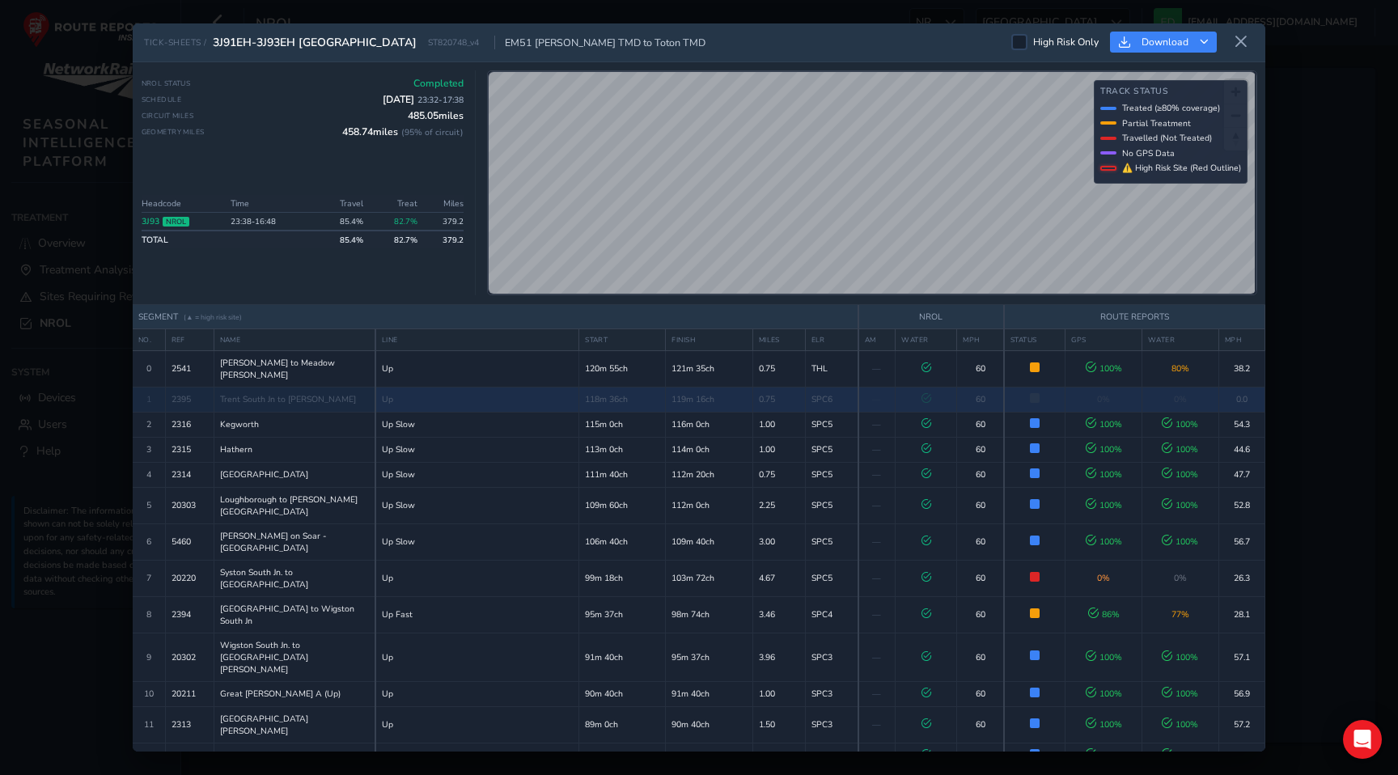
click at [565, 388] on td "Up" at bounding box center [477, 399] width 204 height 25
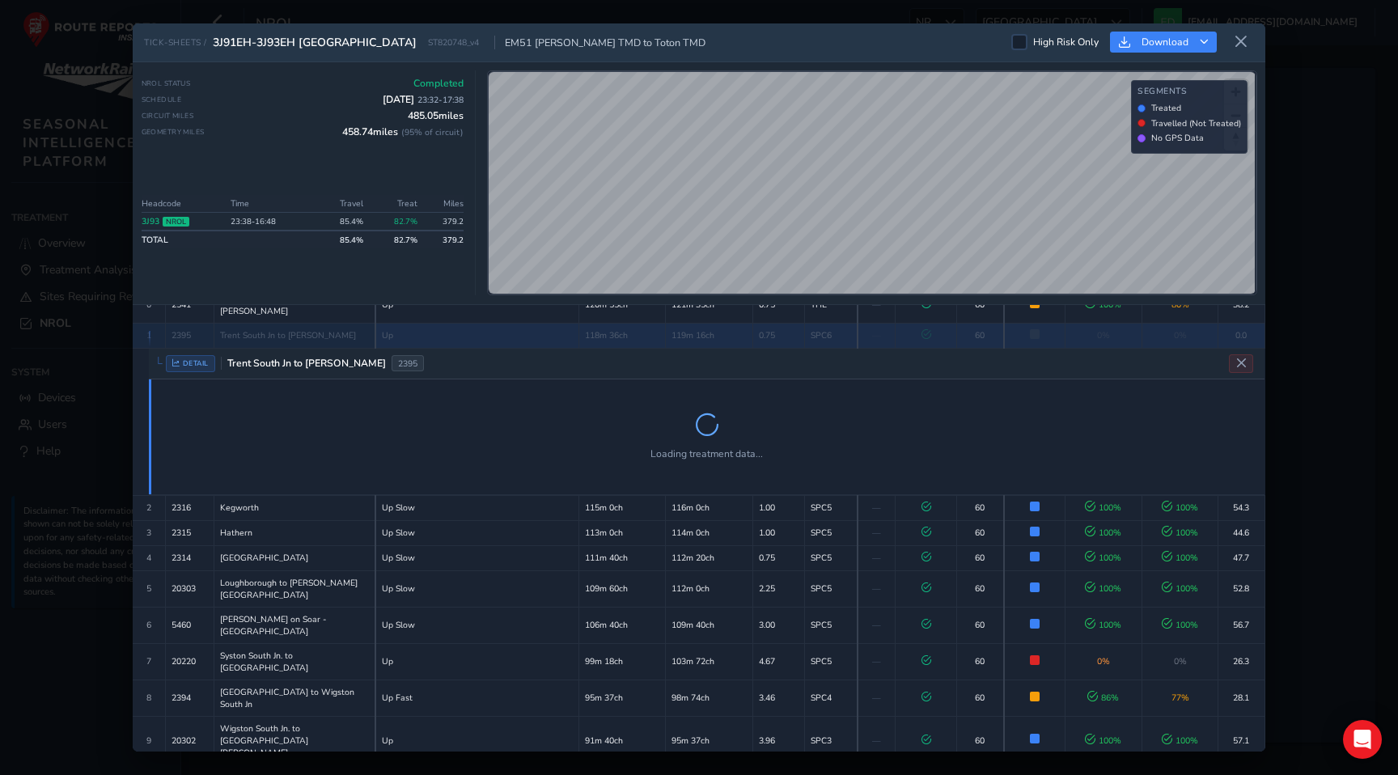
scroll to position [70, 0]
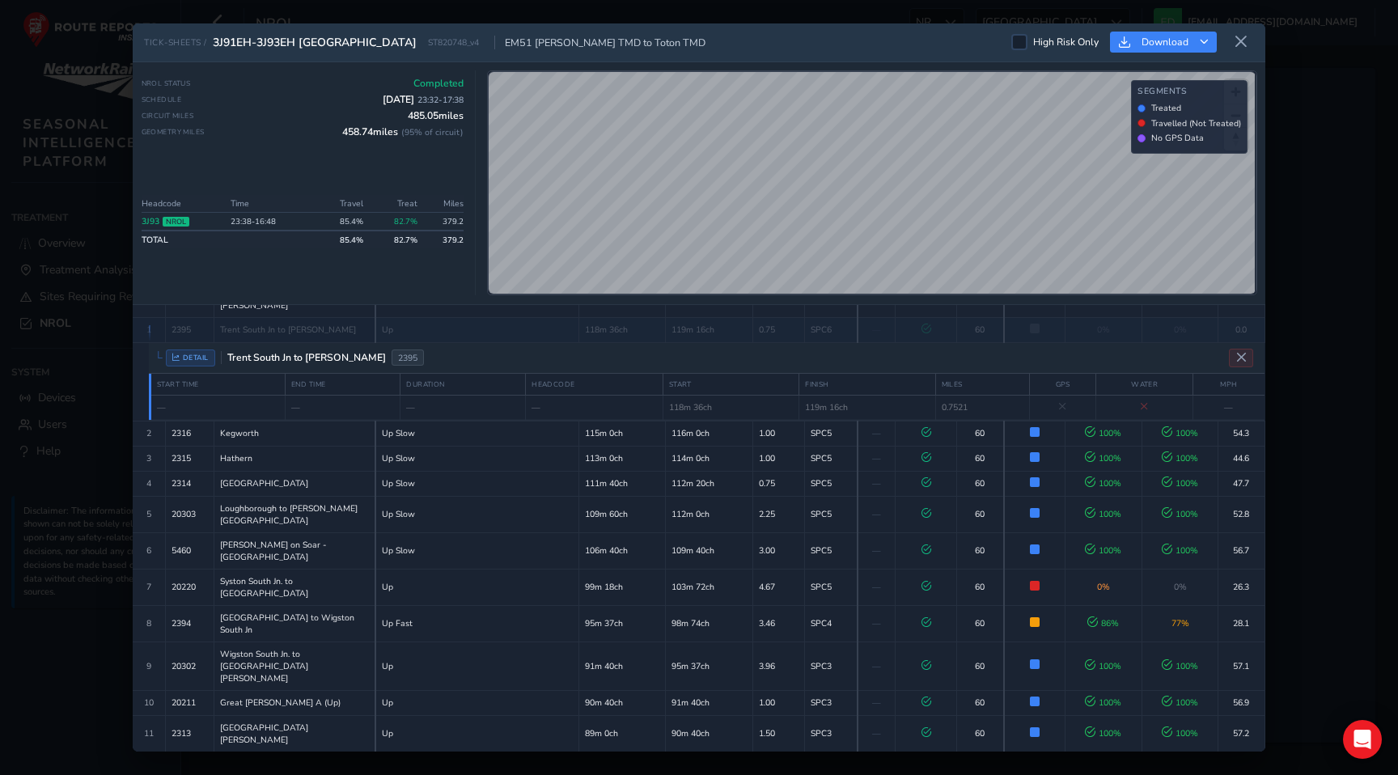
click at [853, 57] on div "TICK-SHEETS / 3J91EH-3J93EH [GEOGRAPHIC_DATA] South ST820748_v4 EM51 [PERSON_NA…" at bounding box center [699, 387] width 1132 height 729
click at [918, 353] on div "TICK-SHEETS / 3J91EH-3J93EH [GEOGRAPHIC_DATA] South ST820748_v4 EM51 [PERSON_NA…" at bounding box center [699, 387] width 1132 height 729
click at [861, 361] on div "TICK-SHEETS / 3J91EH-3J93EH [GEOGRAPHIC_DATA] South ST820748_v4 EM51 [PERSON_NA…" at bounding box center [699, 387] width 1132 height 729
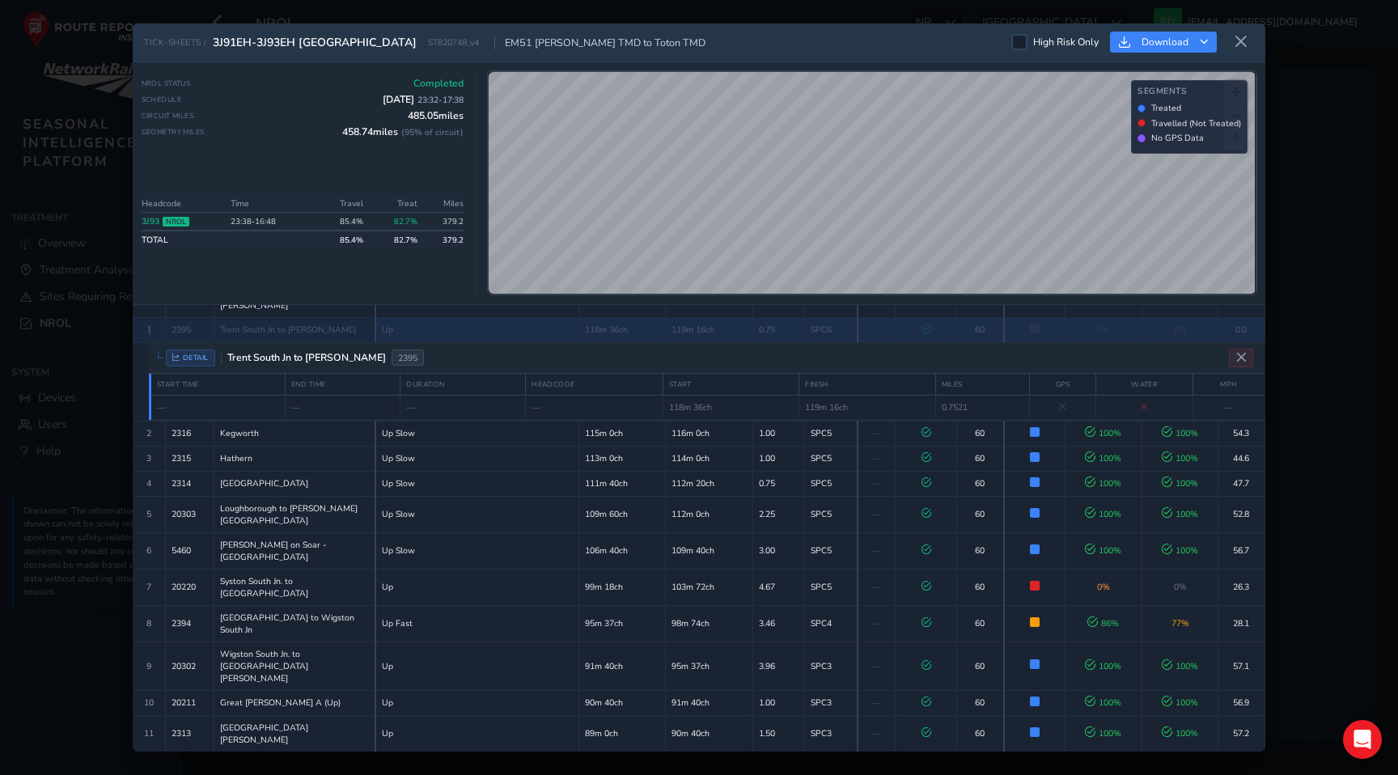
click at [828, 309] on div "TICK-SHEETS / 3J91EH-3J93EH [GEOGRAPHIC_DATA] South ST820748_v4 EM51 [PERSON_NA…" at bounding box center [699, 387] width 1132 height 729
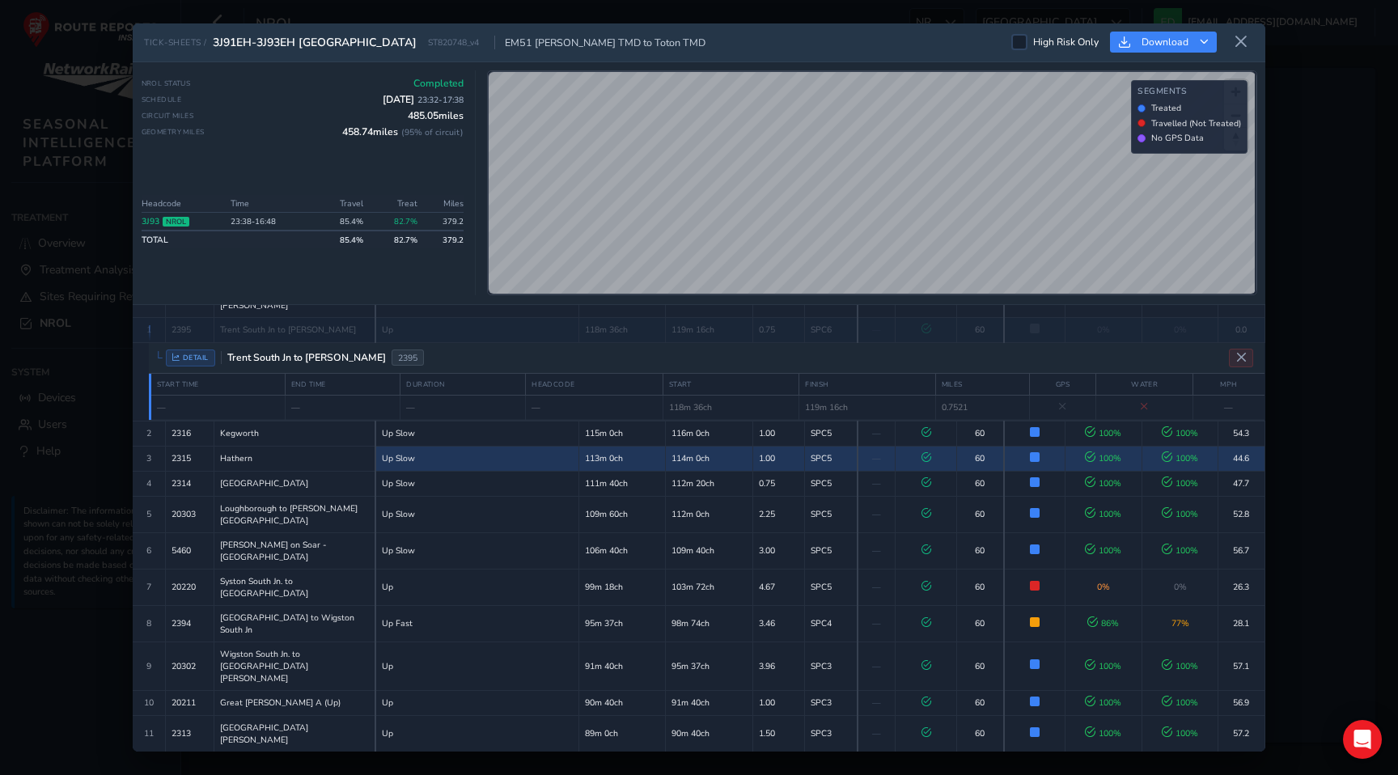
scroll to position [0, 0]
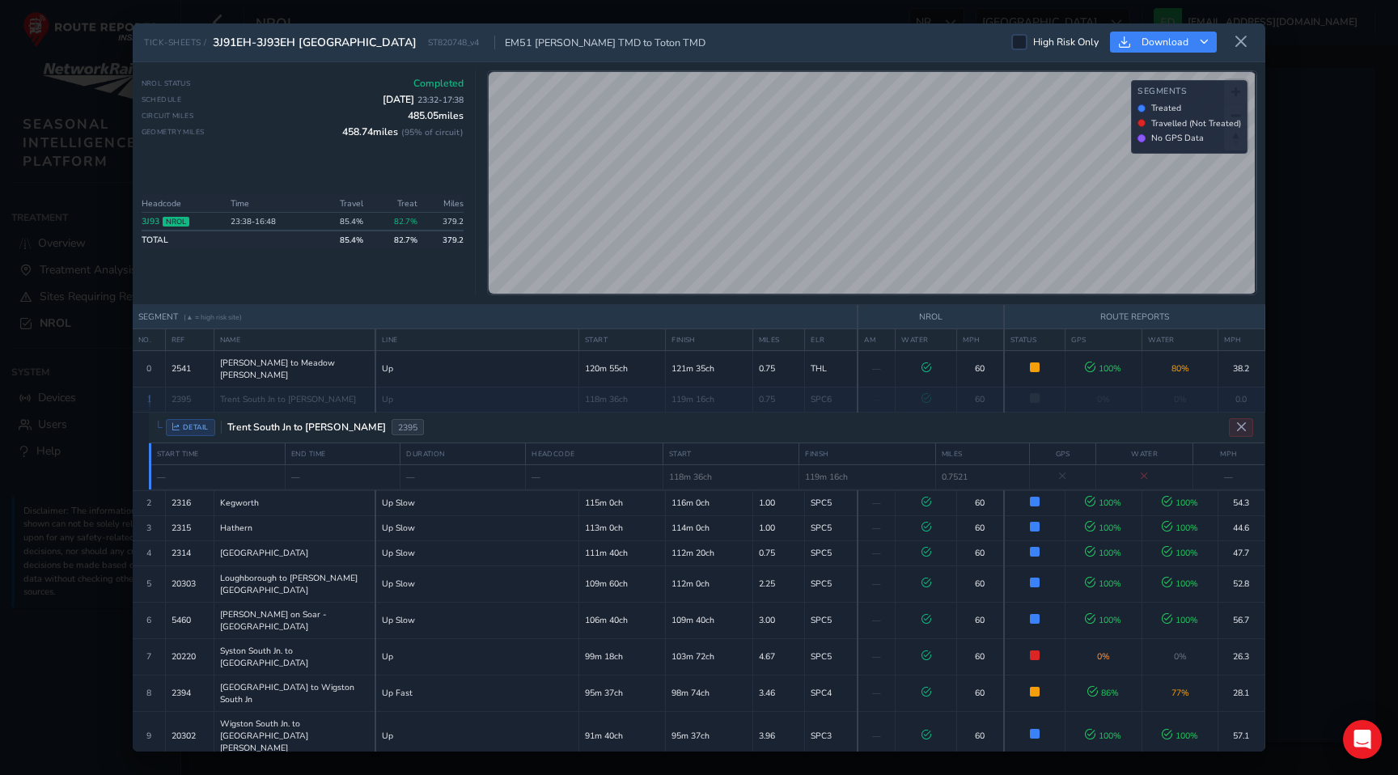
click at [787, 303] on div "NROL Status Completed Schedule [DATE] 23:32 - 17:38 Circuit Miles 485.05 miles …" at bounding box center [699, 183] width 1132 height 243
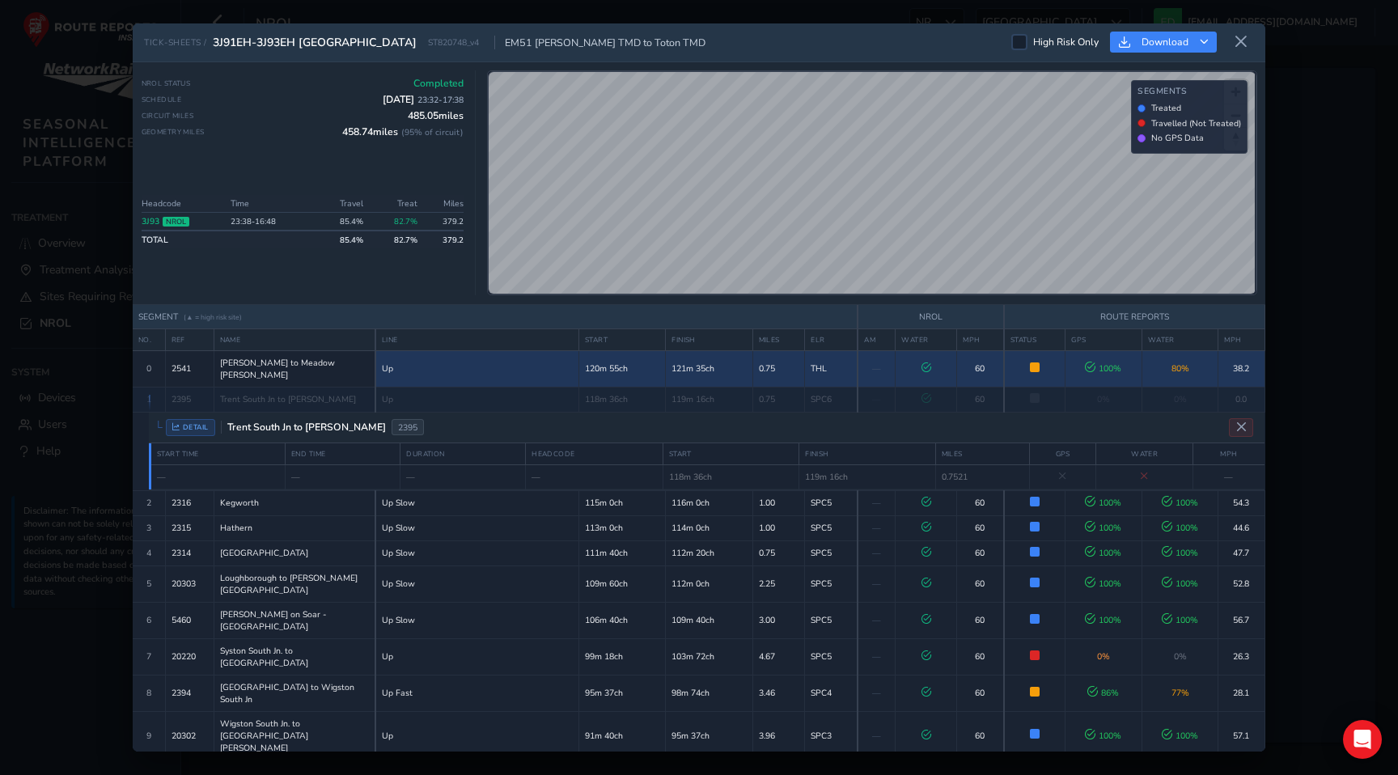
click at [277, 361] on span "[PERSON_NAME] to Meadow [PERSON_NAME]" at bounding box center [295, 369] width 150 height 24
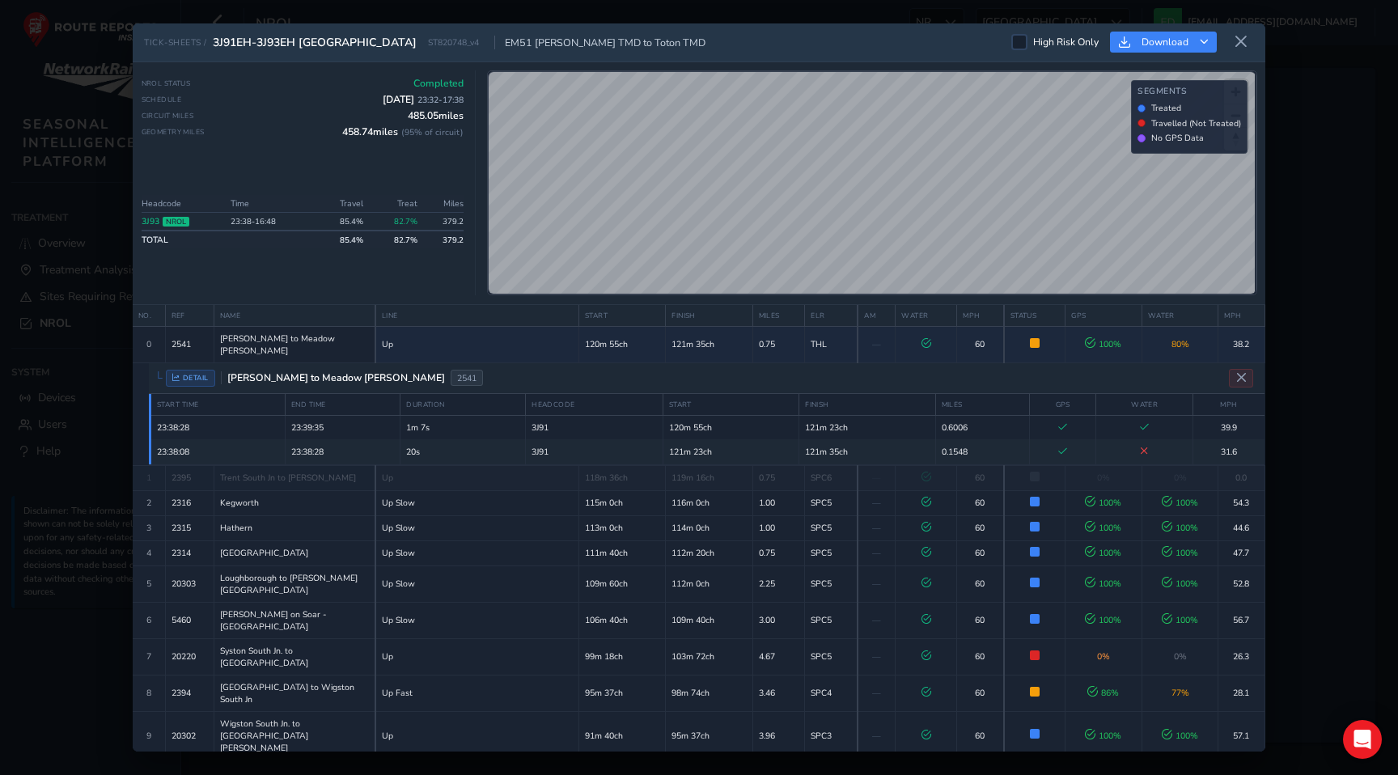
scroll to position [44, 0]
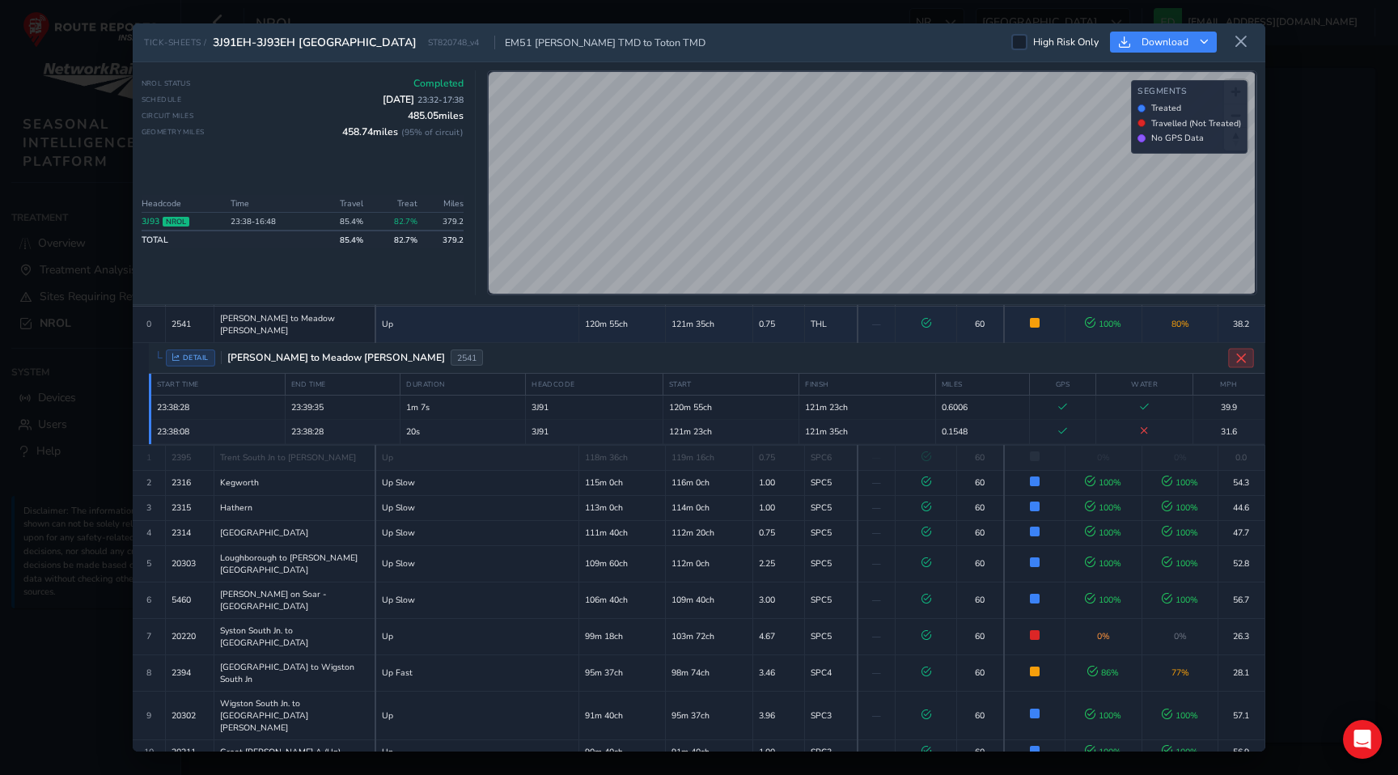
click at [1235, 352] on icon "Close detail view" at bounding box center [1241, 358] width 12 height 12
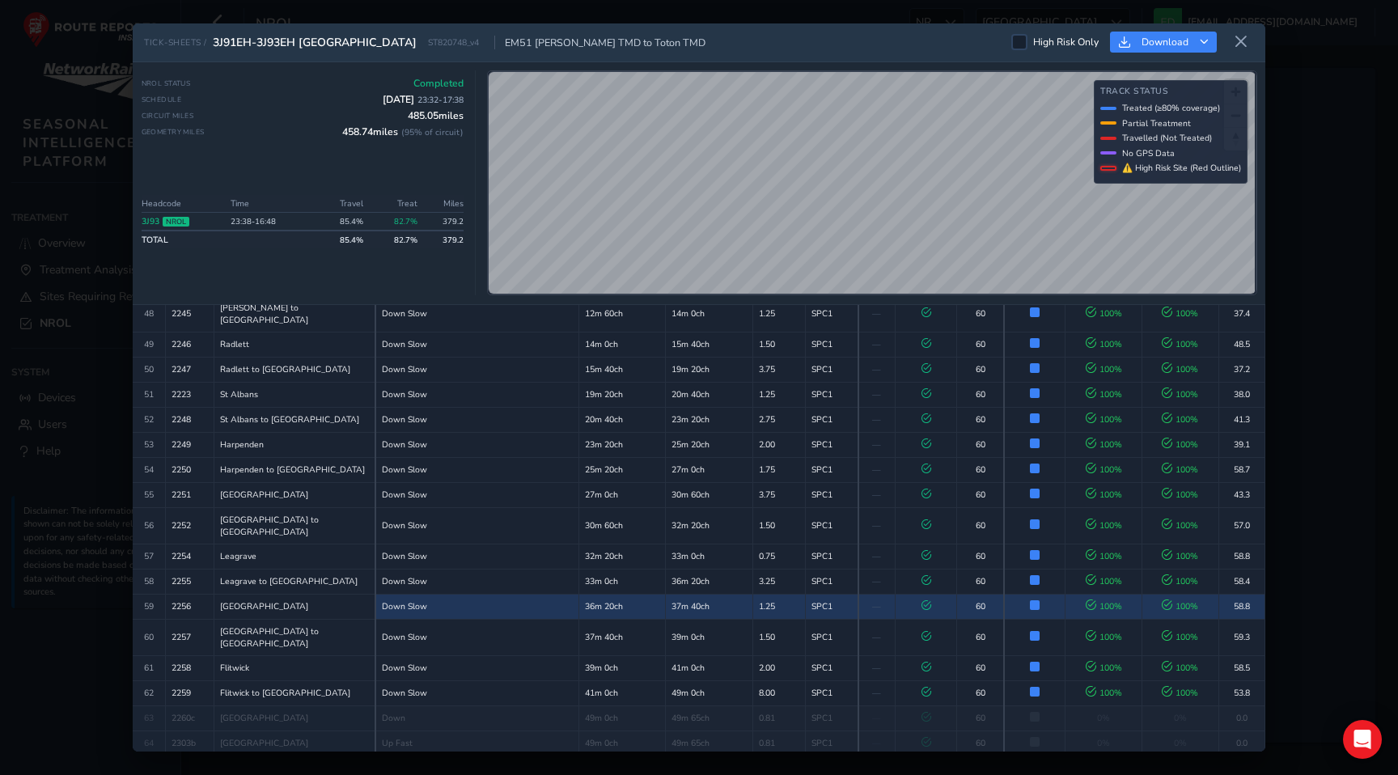
scroll to position [1425, 0]
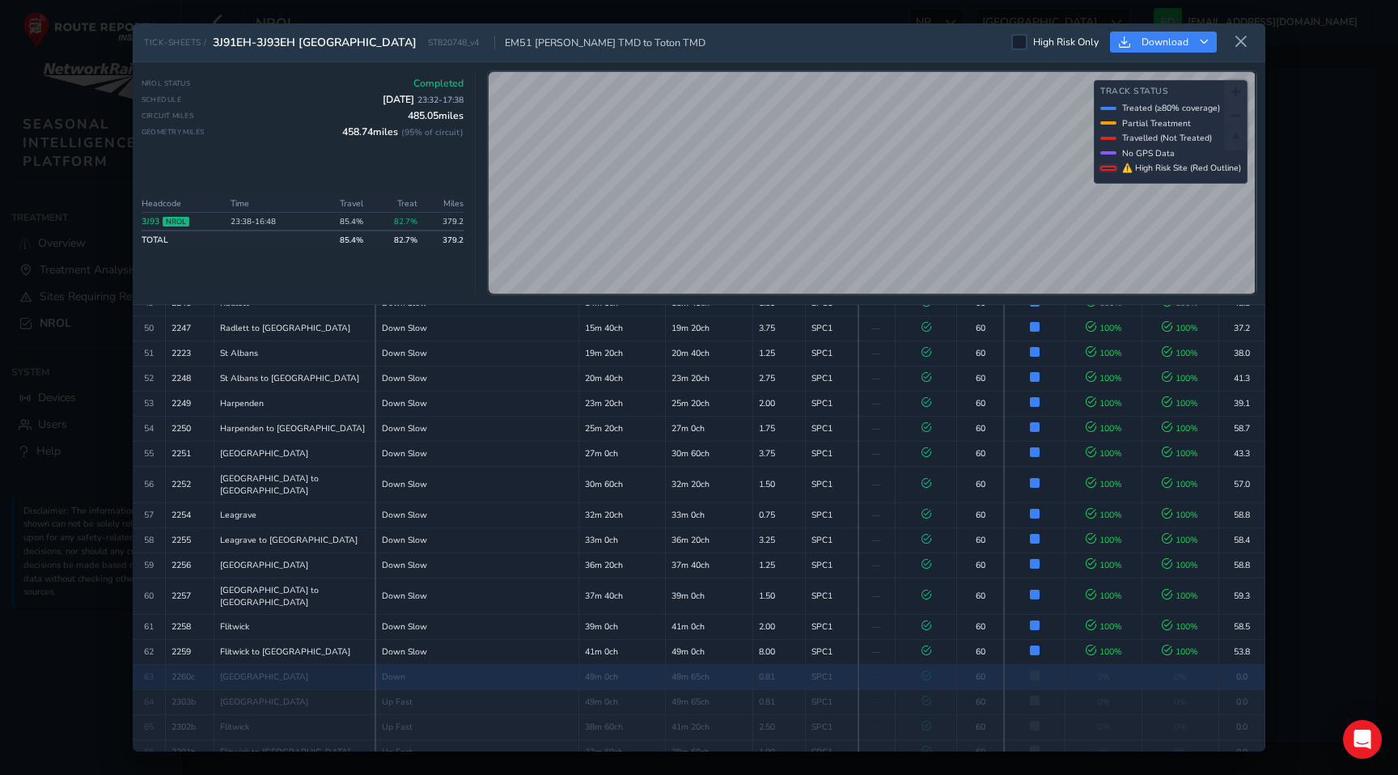
click at [980, 664] on td "60" at bounding box center [980, 676] width 47 height 25
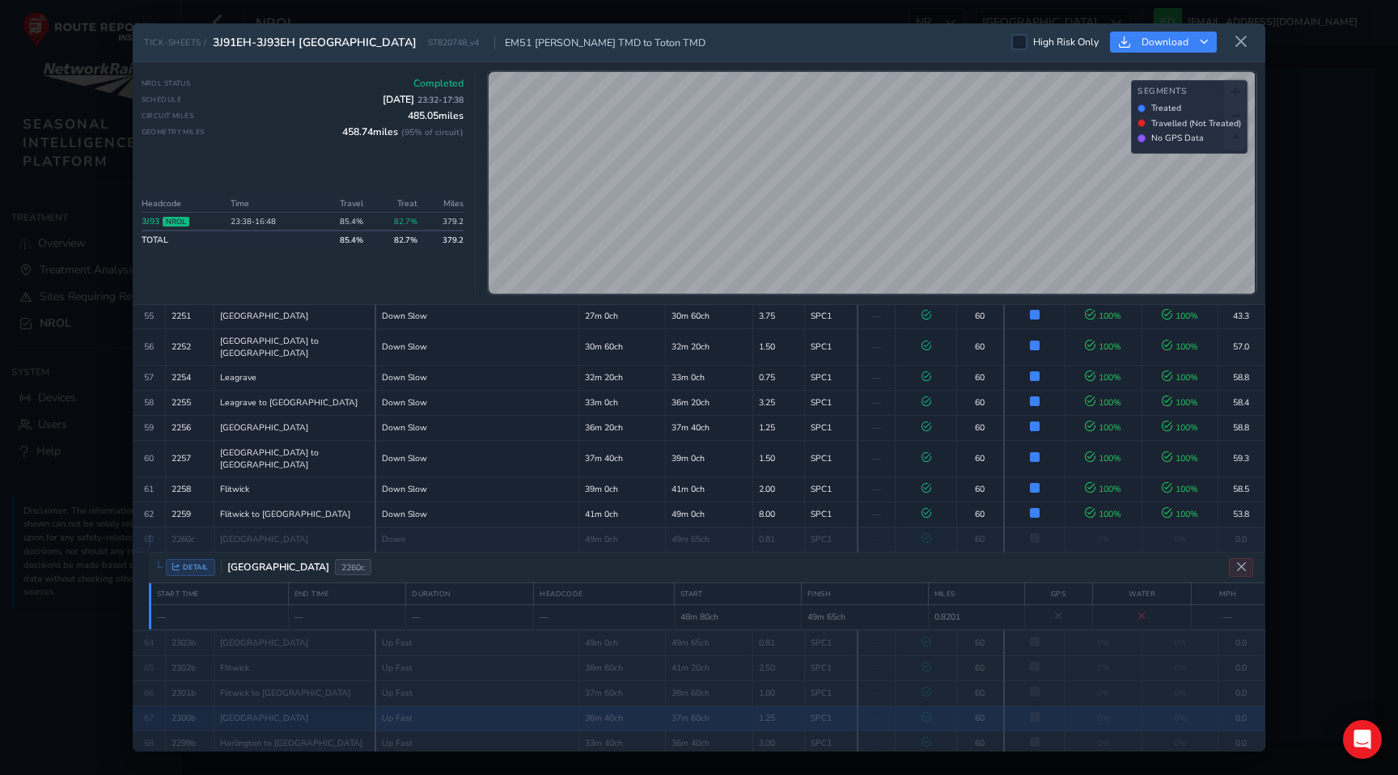
scroll to position [1562, 0]
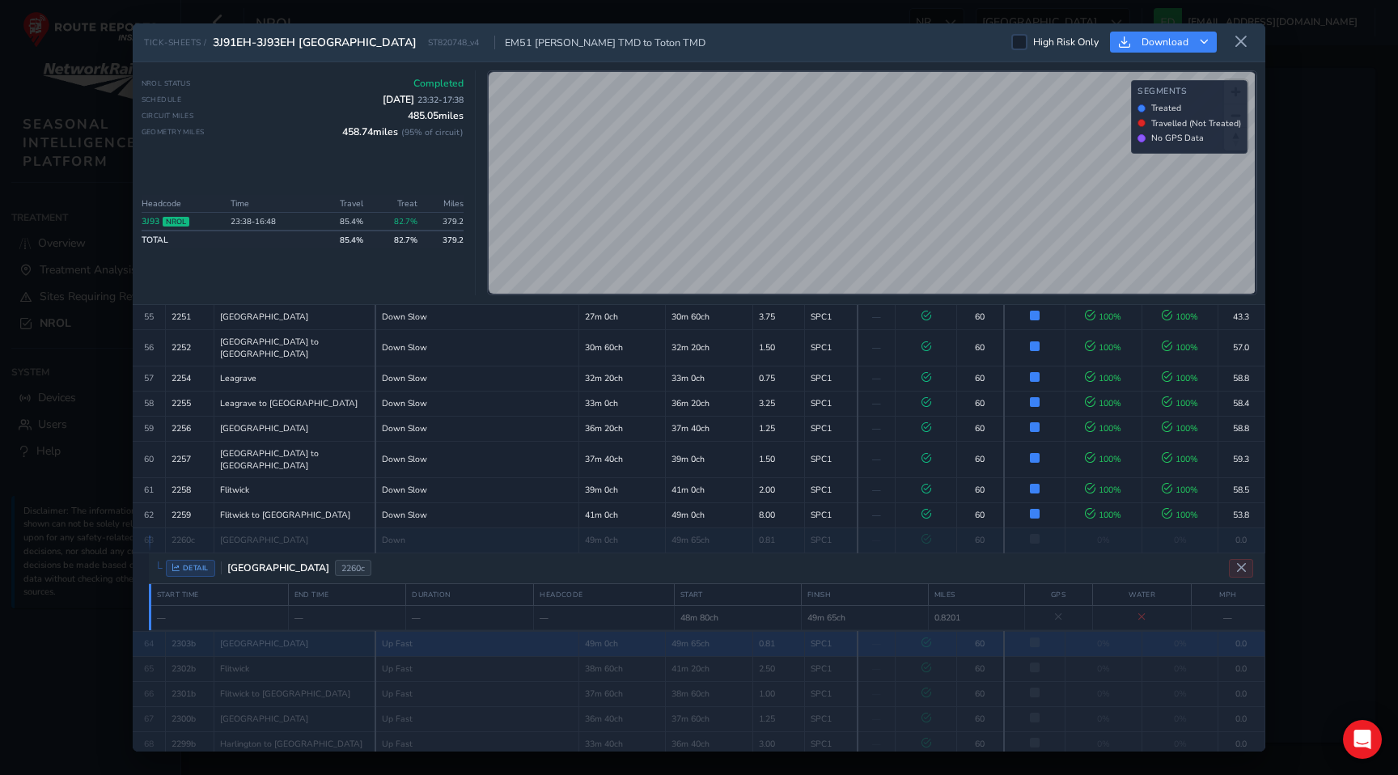
click at [692, 631] on td "49m 65ch" at bounding box center [709, 643] width 87 height 25
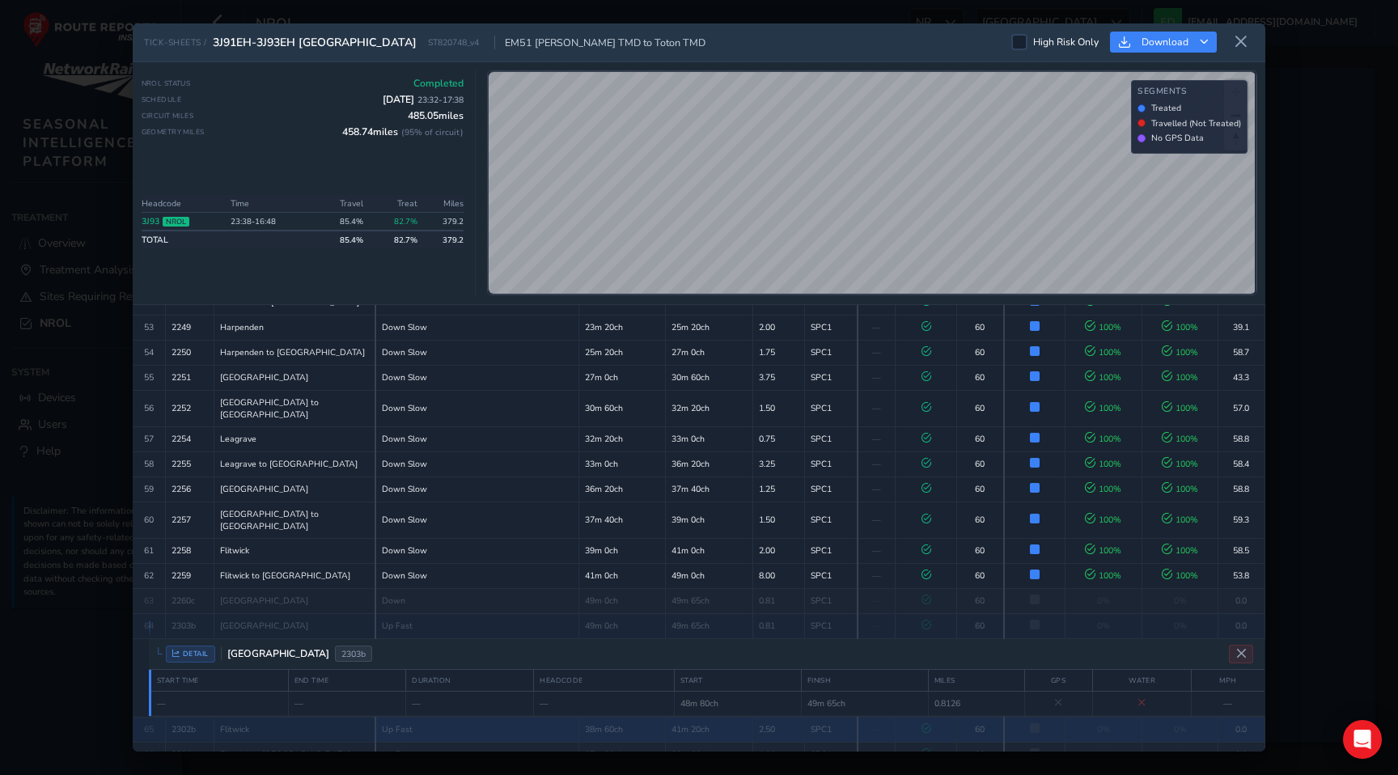
scroll to position [1494, 0]
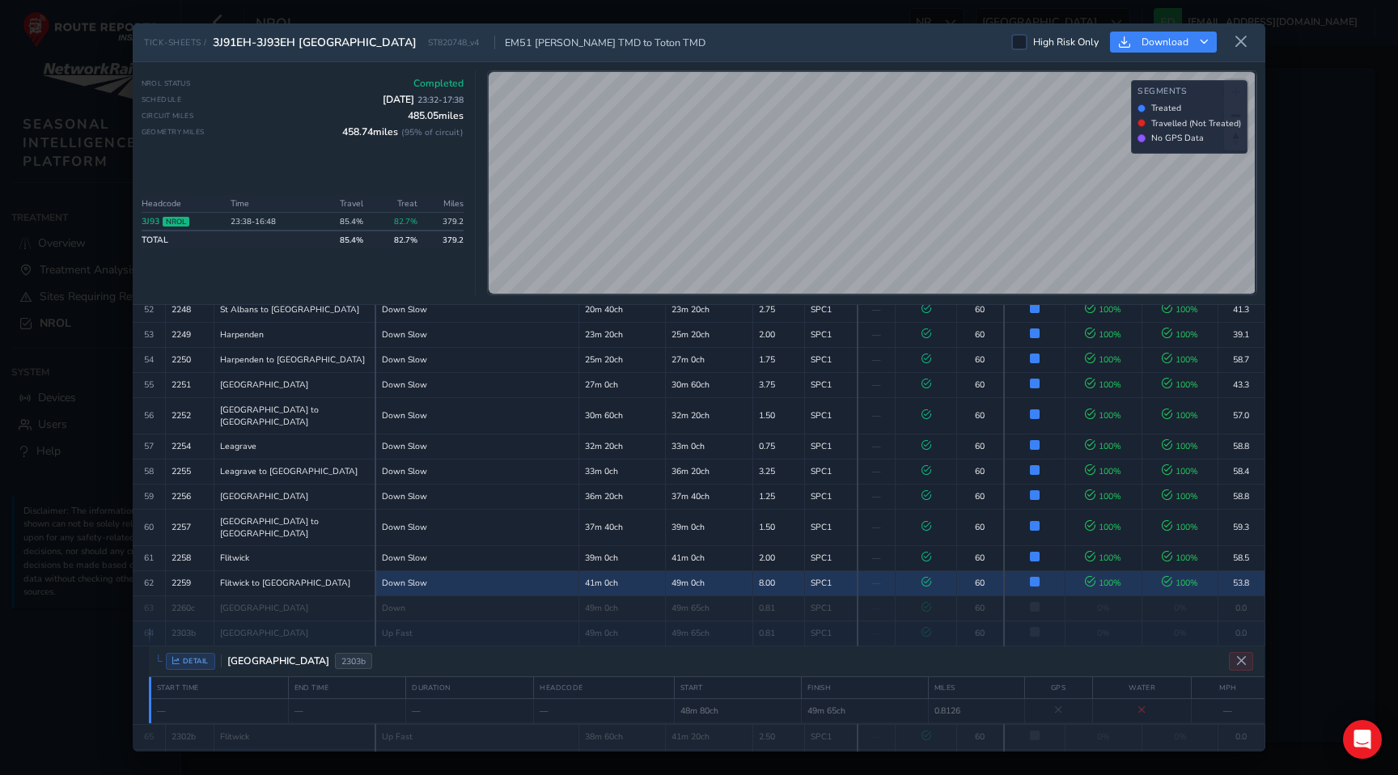
click at [671, 570] on td "49m 0ch" at bounding box center [709, 582] width 87 height 25
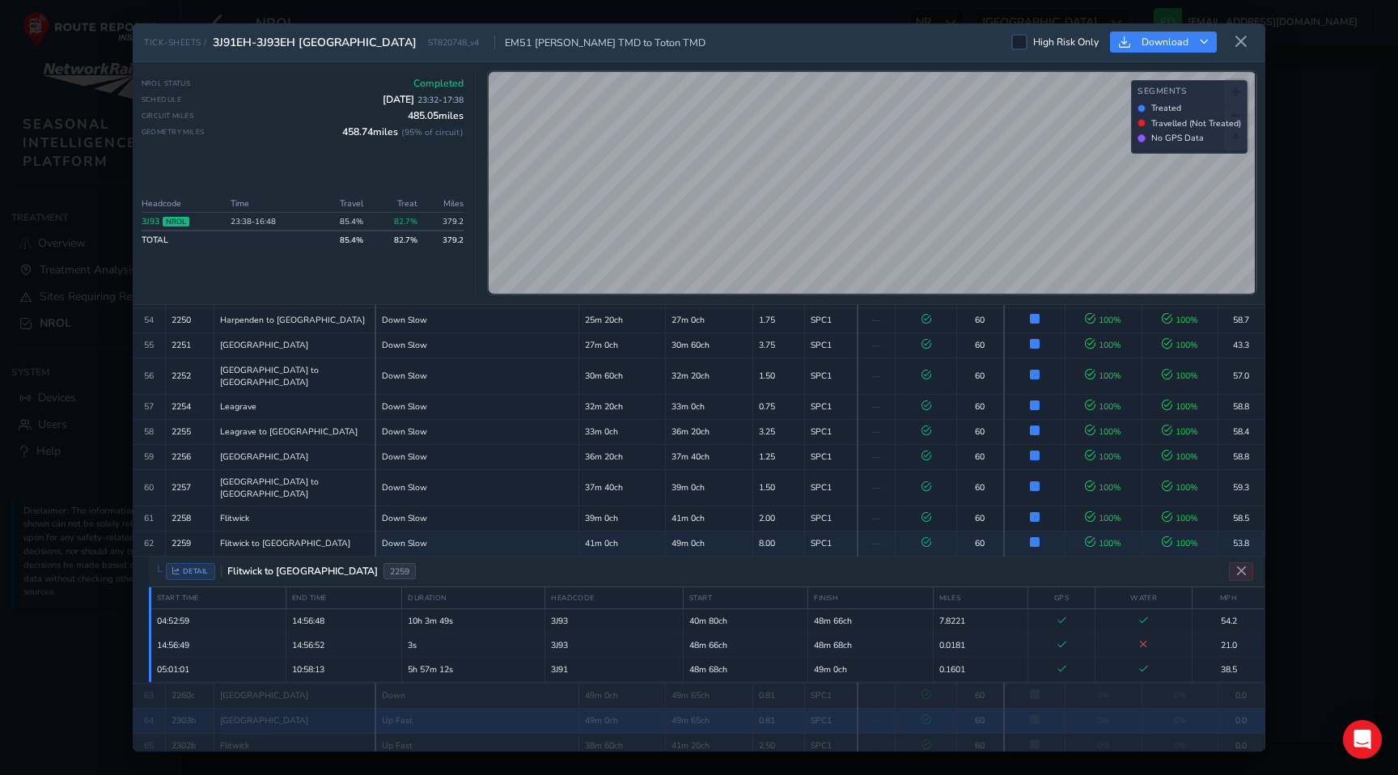
scroll to position [1540, 0]
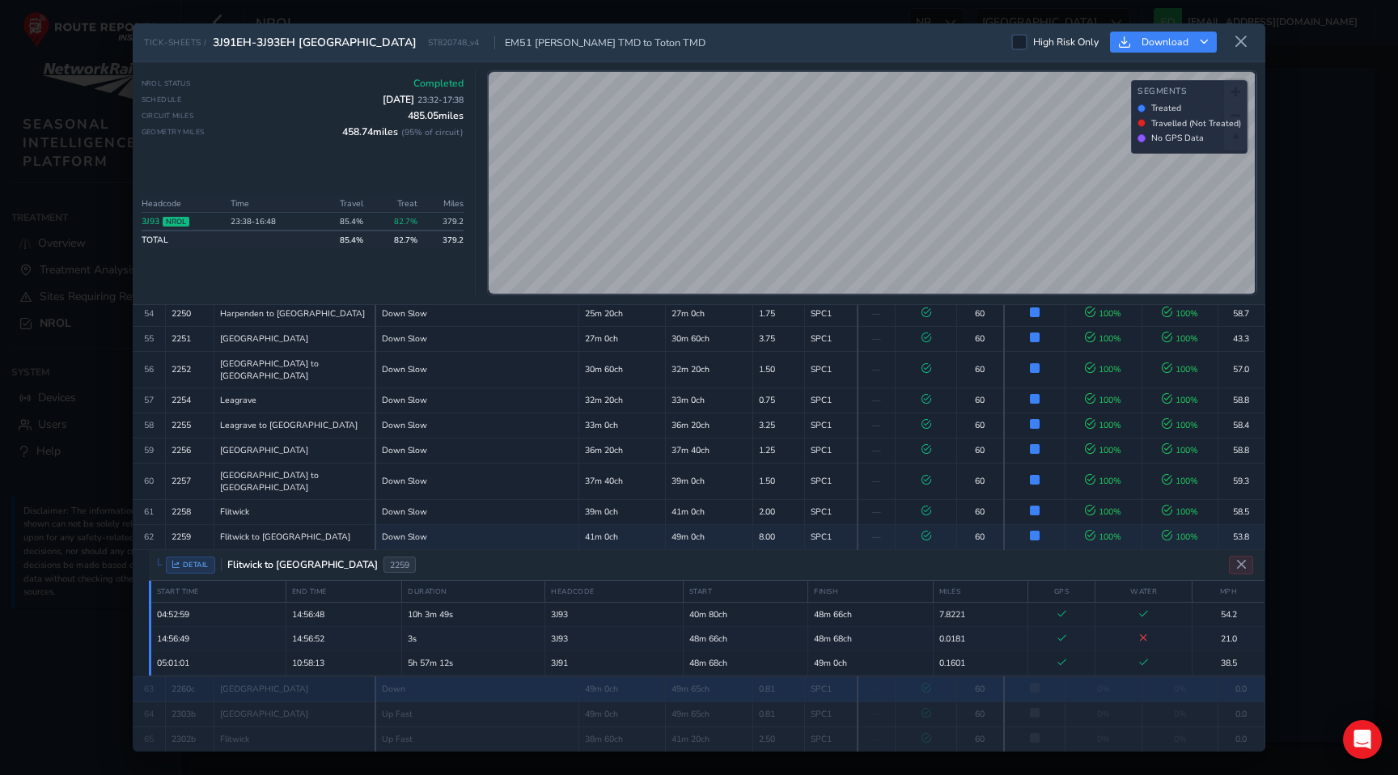
click at [649, 676] on td "49m 0ch" at bounding box center [622, 688] width 87 height 25
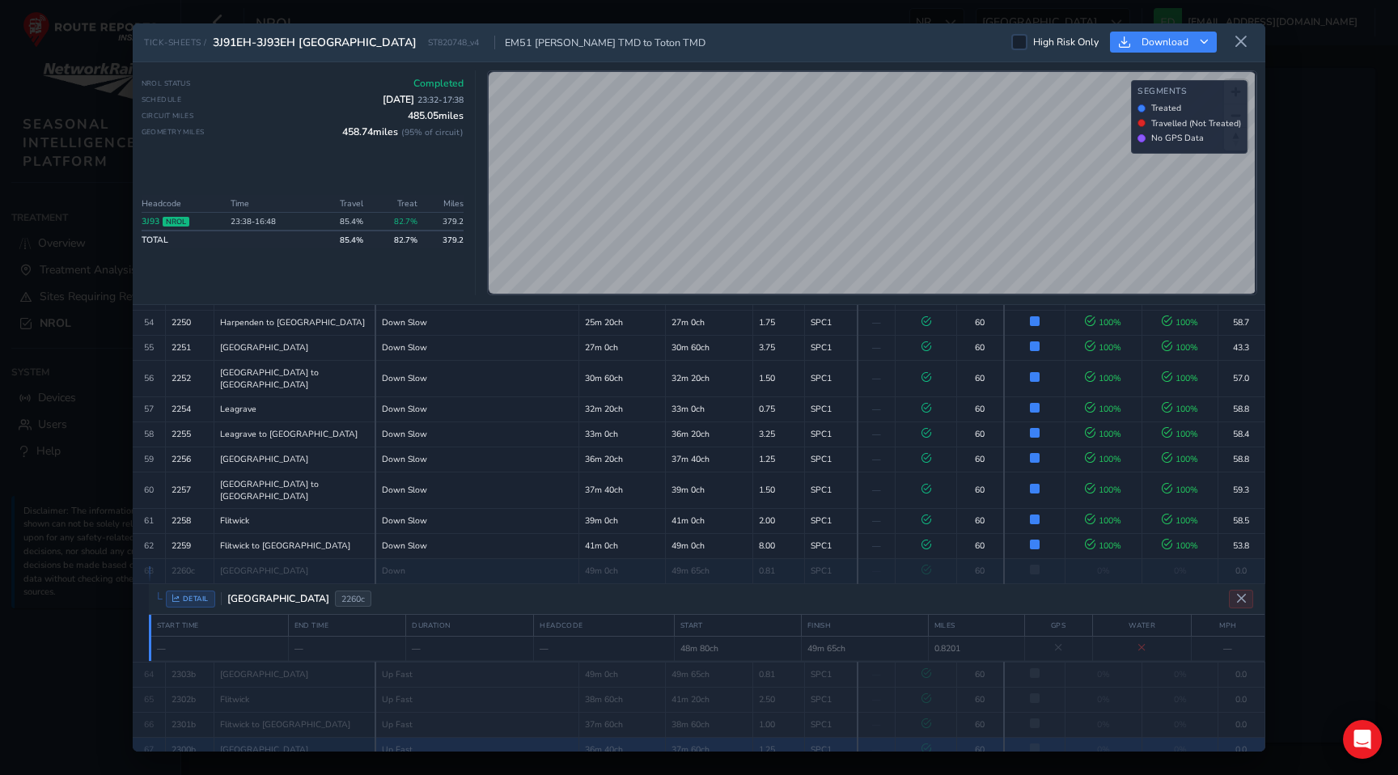
scroll to position [1527, 0]
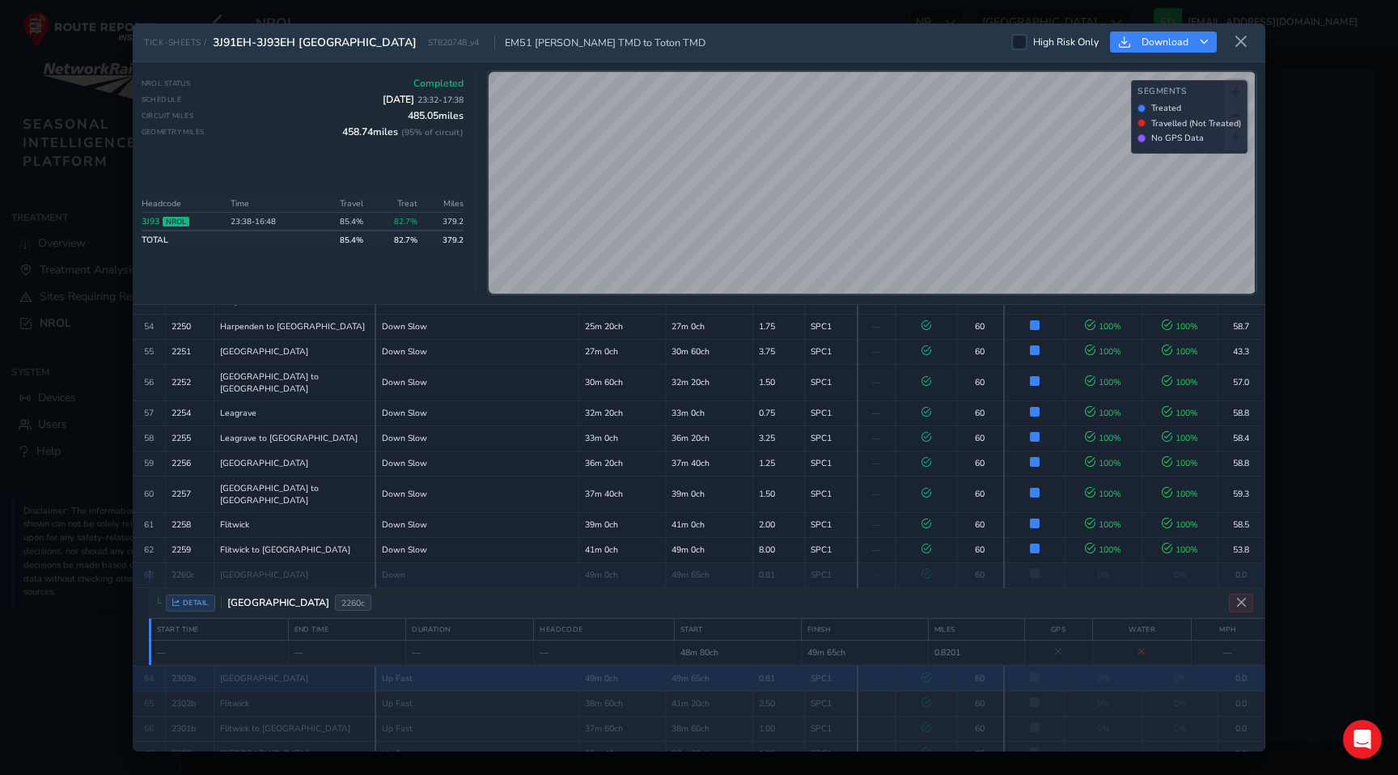
click at [521, 666] on td "Up Fast" at bounding box center [477, 678] width 204 height 25
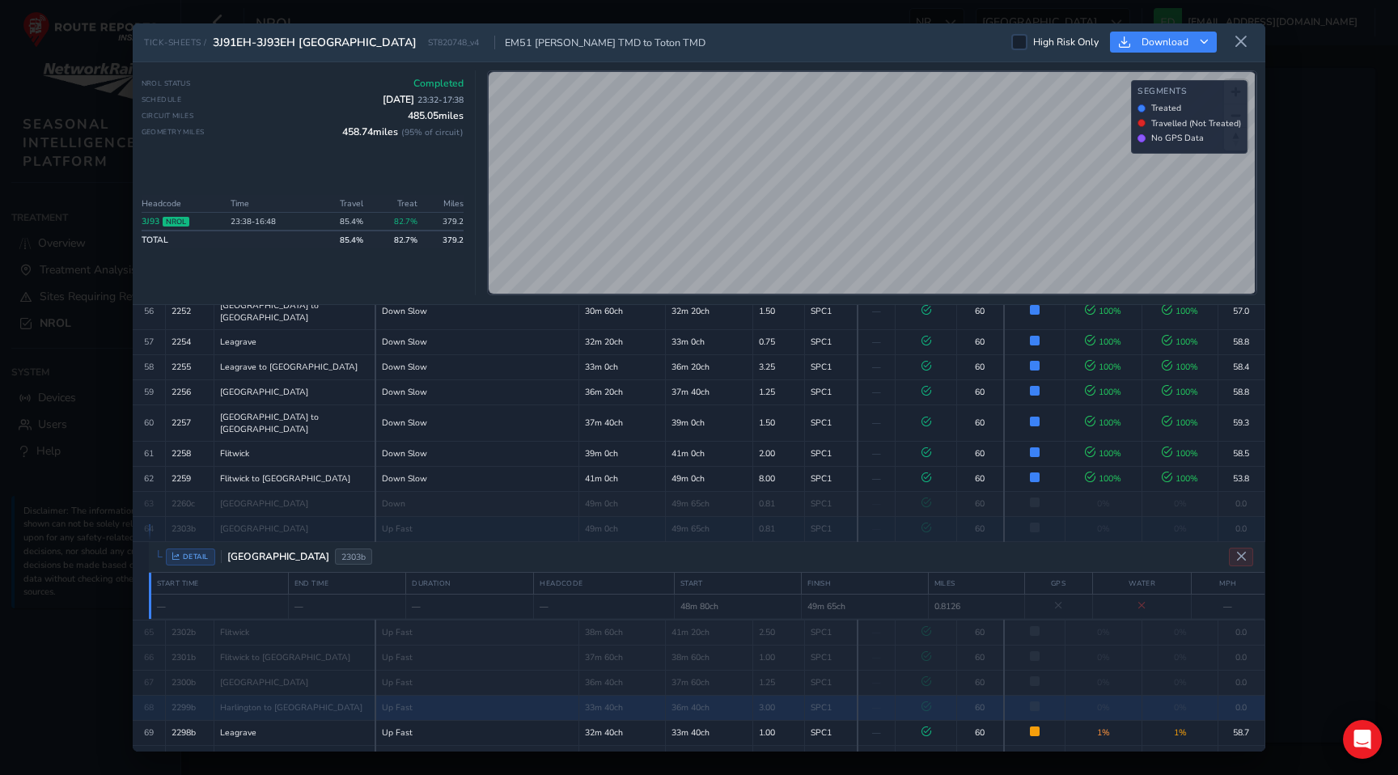
scroll to position [1581, 0]
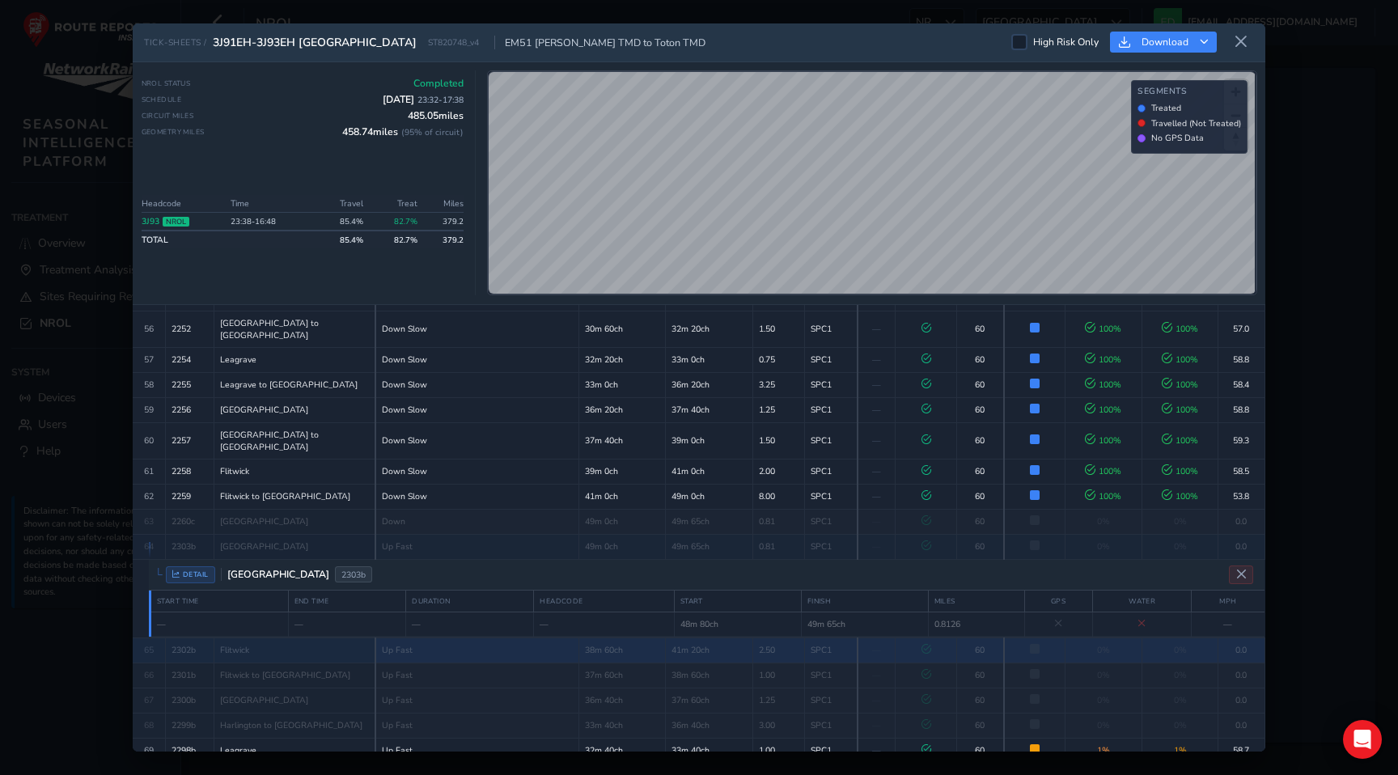
click at [626, 637] on td "38m 60ch" at bounding box center [622, 649] width 87 height 25
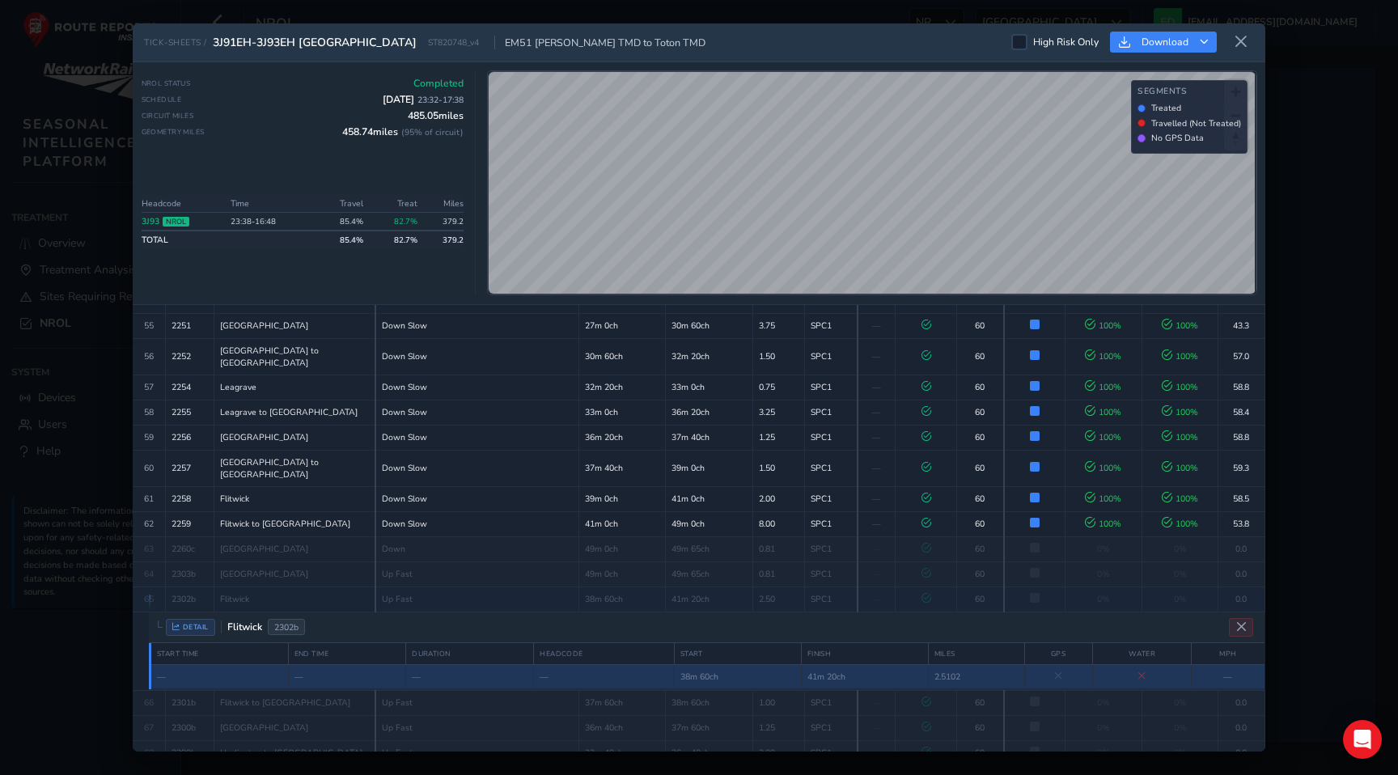
scroll to position [1548, 0]
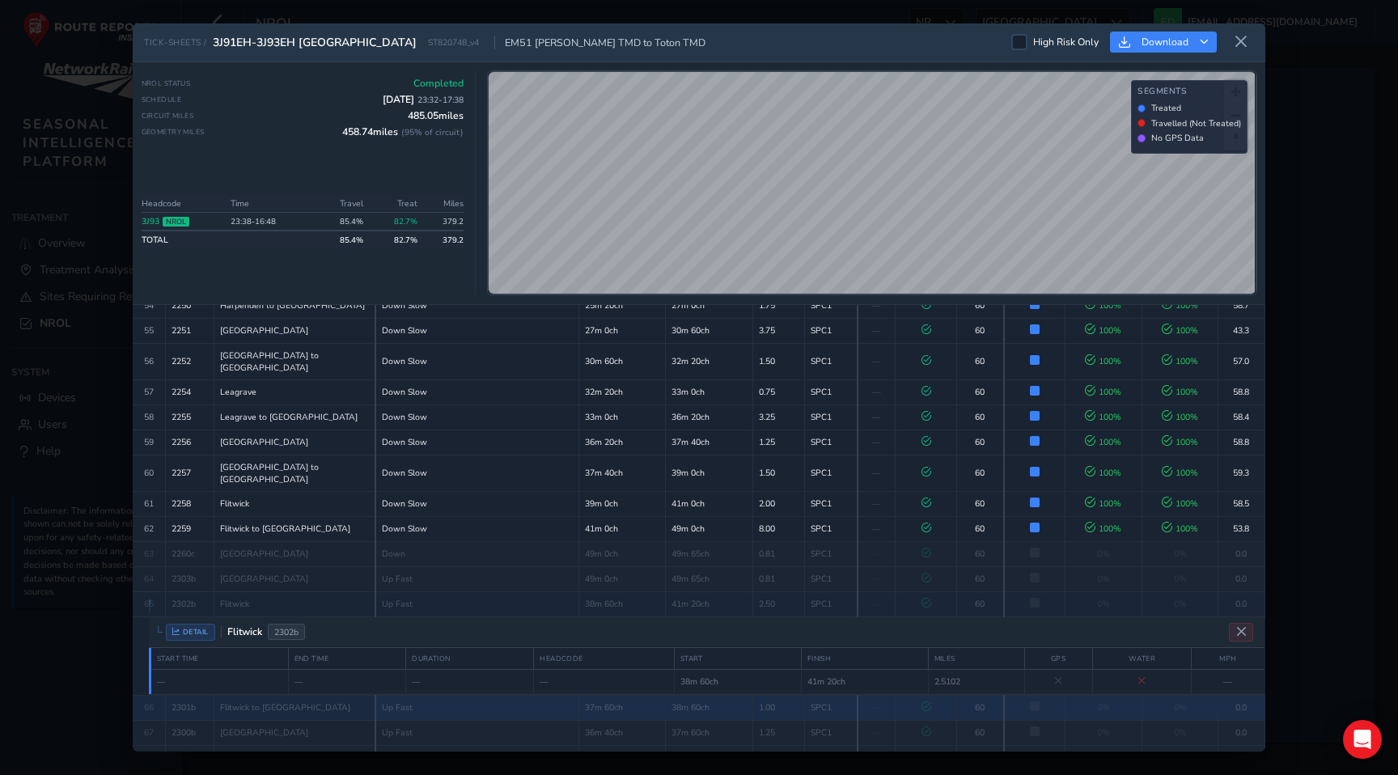
click at [765, 695] on td "1.00" at bounding box center [778, 707] width 53 height 25
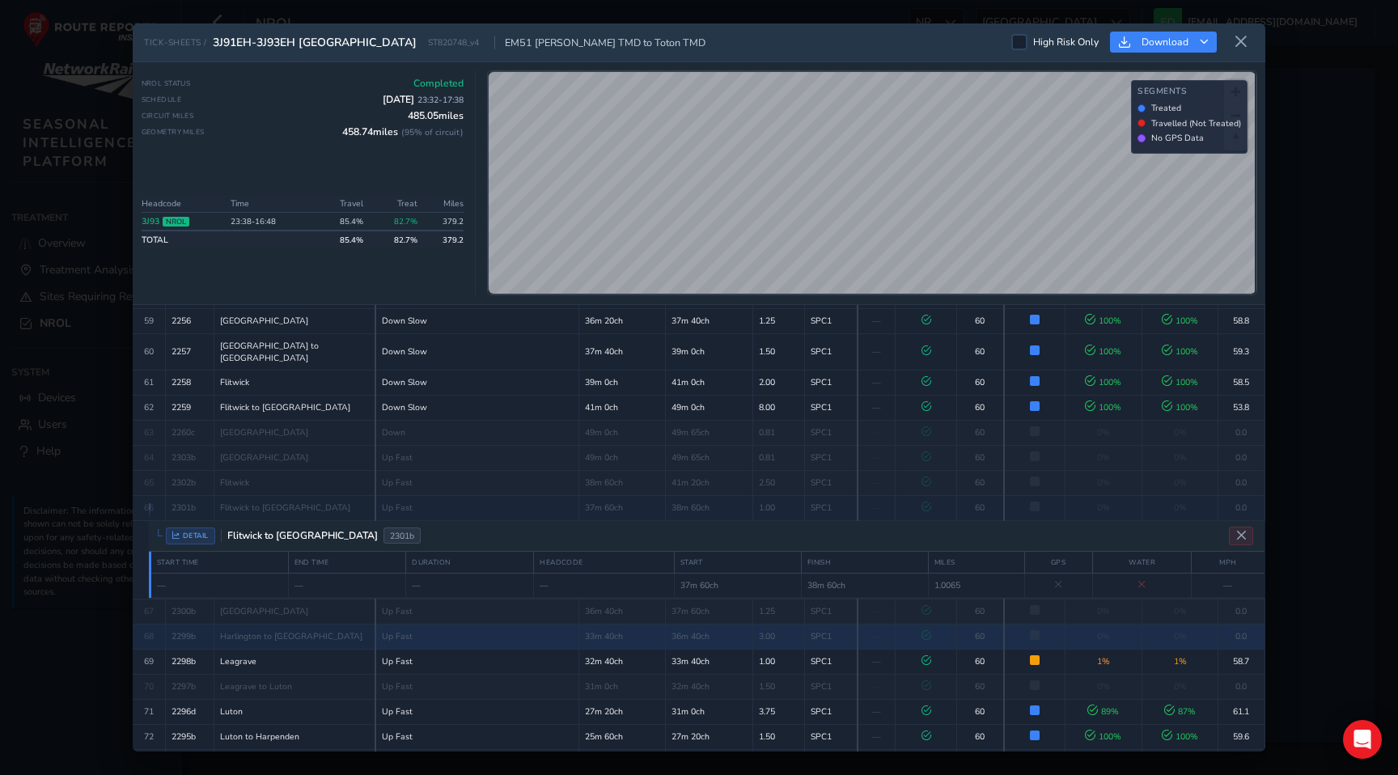
scroll to position [1673, 0]
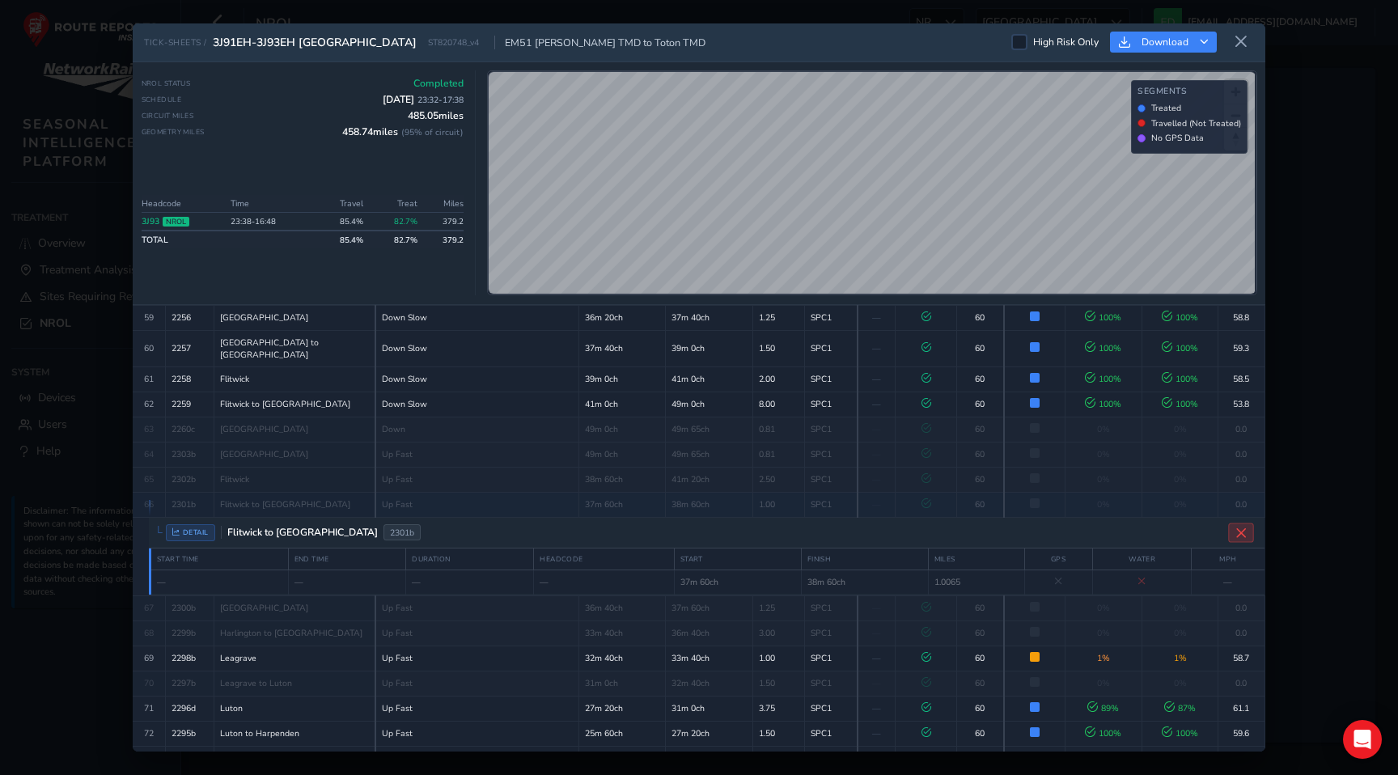
click at [1240, 527] on icon "Close detail view" at bounding box center [1241, 533] width 12 height 12
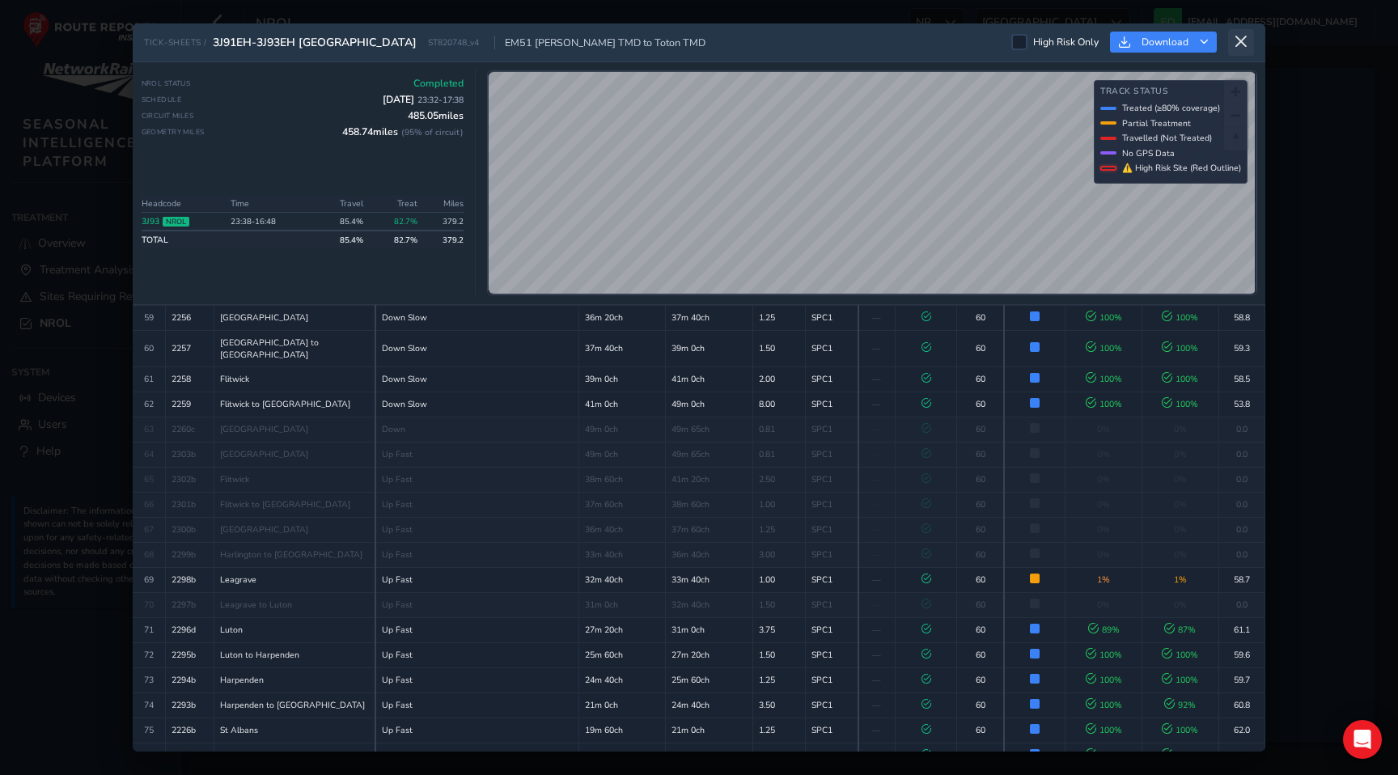
click at [1242, 39] on icon at bounding box center [1241, 42] width 15 height 15
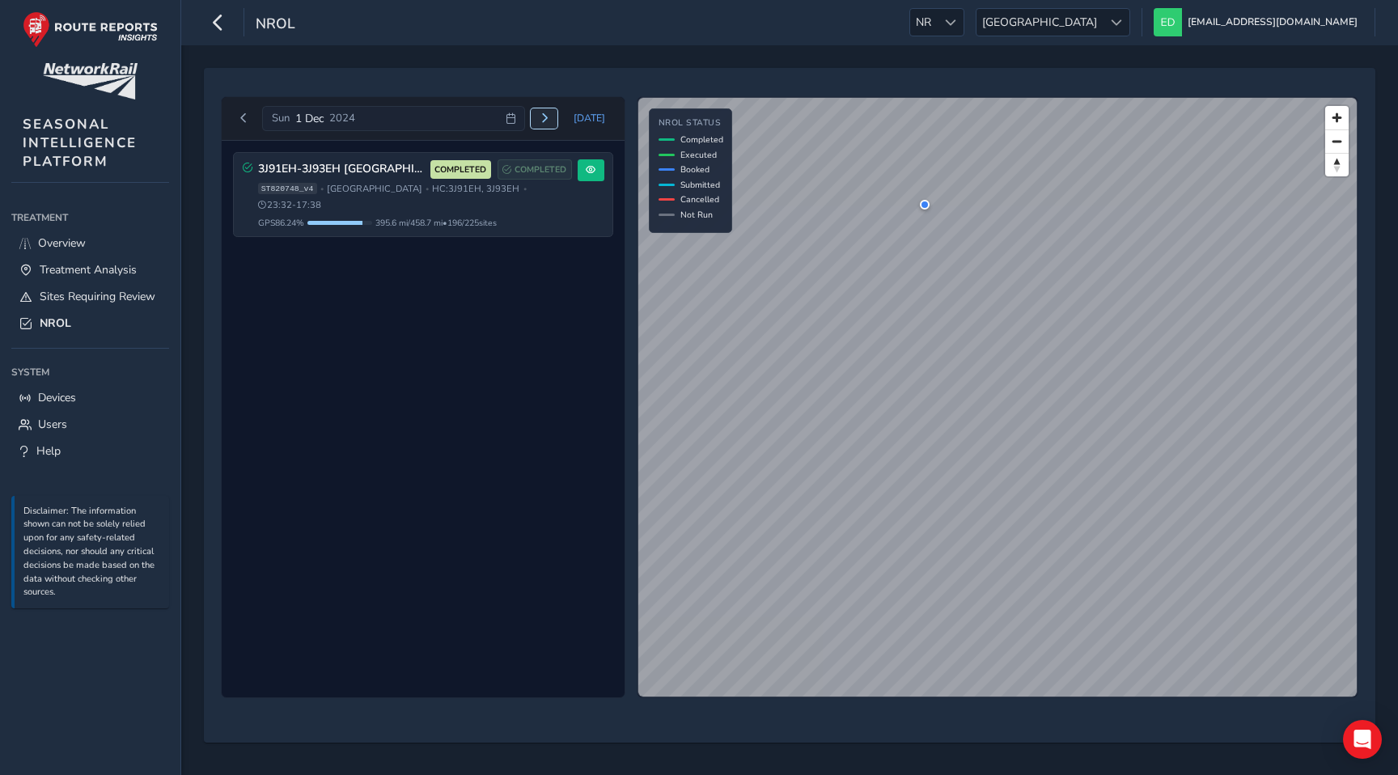
click at [546, 117] on span "Next day" at bounding box center [545, 118] width 10 height 10
